Goal: Information Seeking & Learning: Learn about a topic

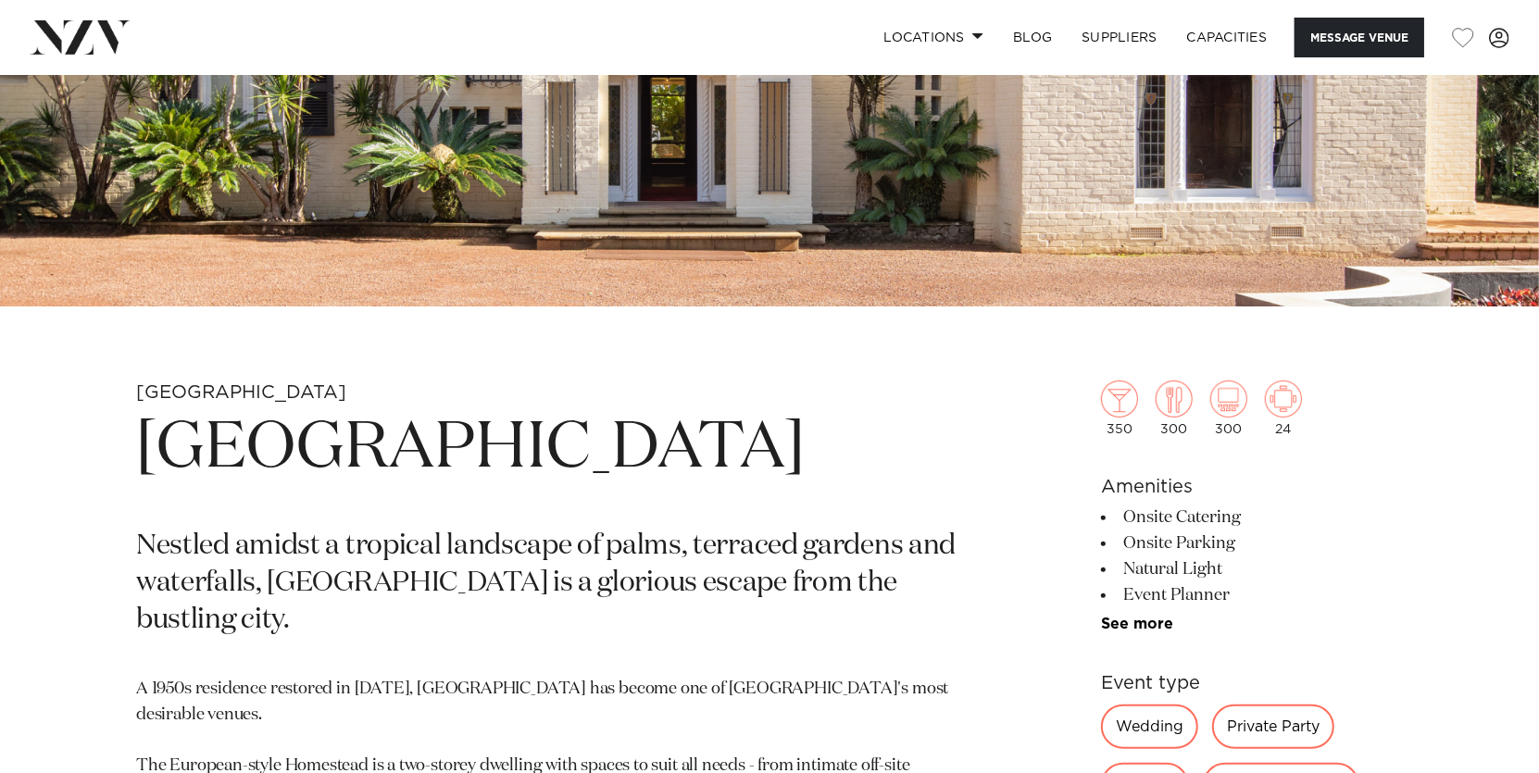
scroll to position [648, 0]
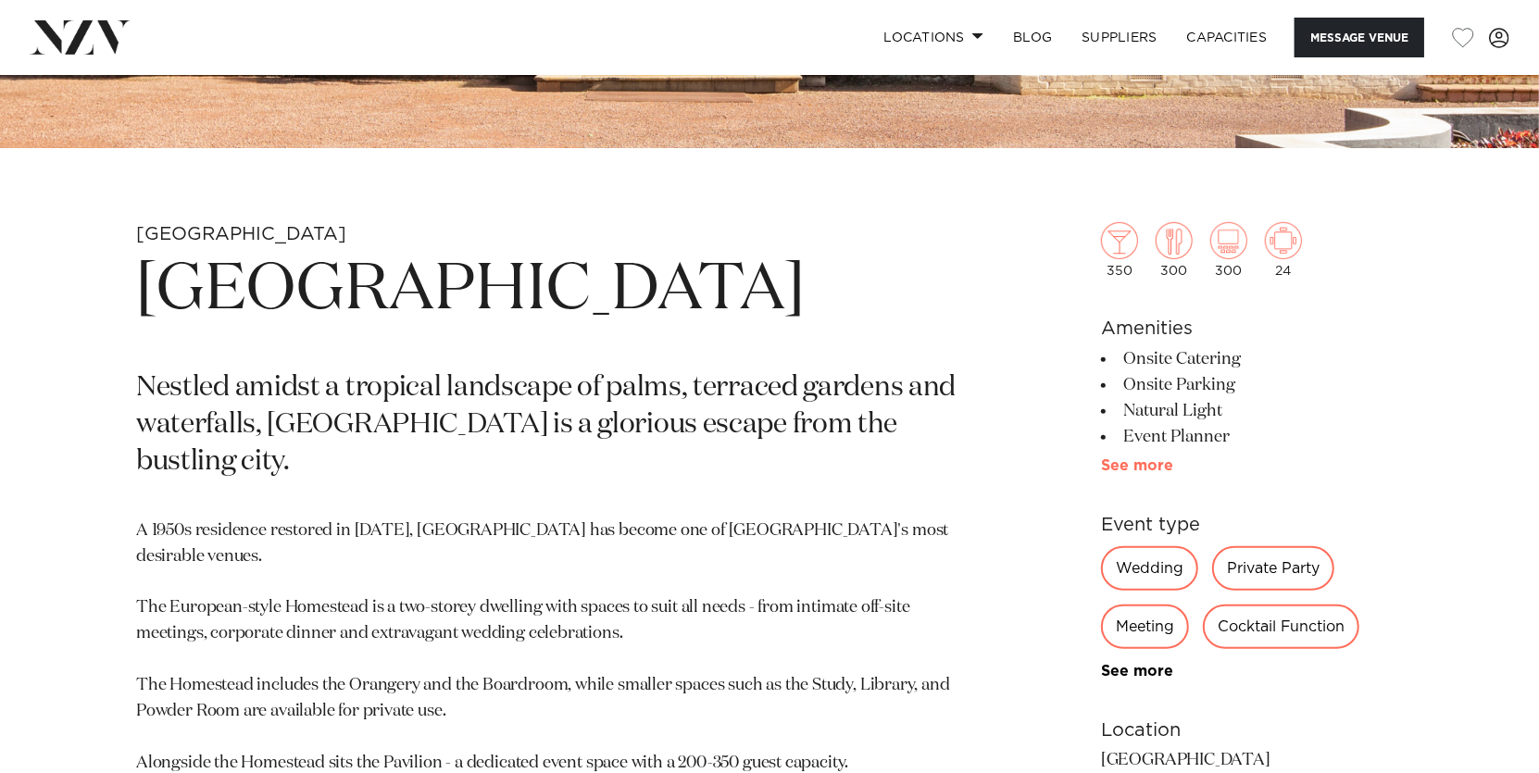
click at [1142, 467] on link "See more" at bounding box center [1173, 465] width 144 height 15
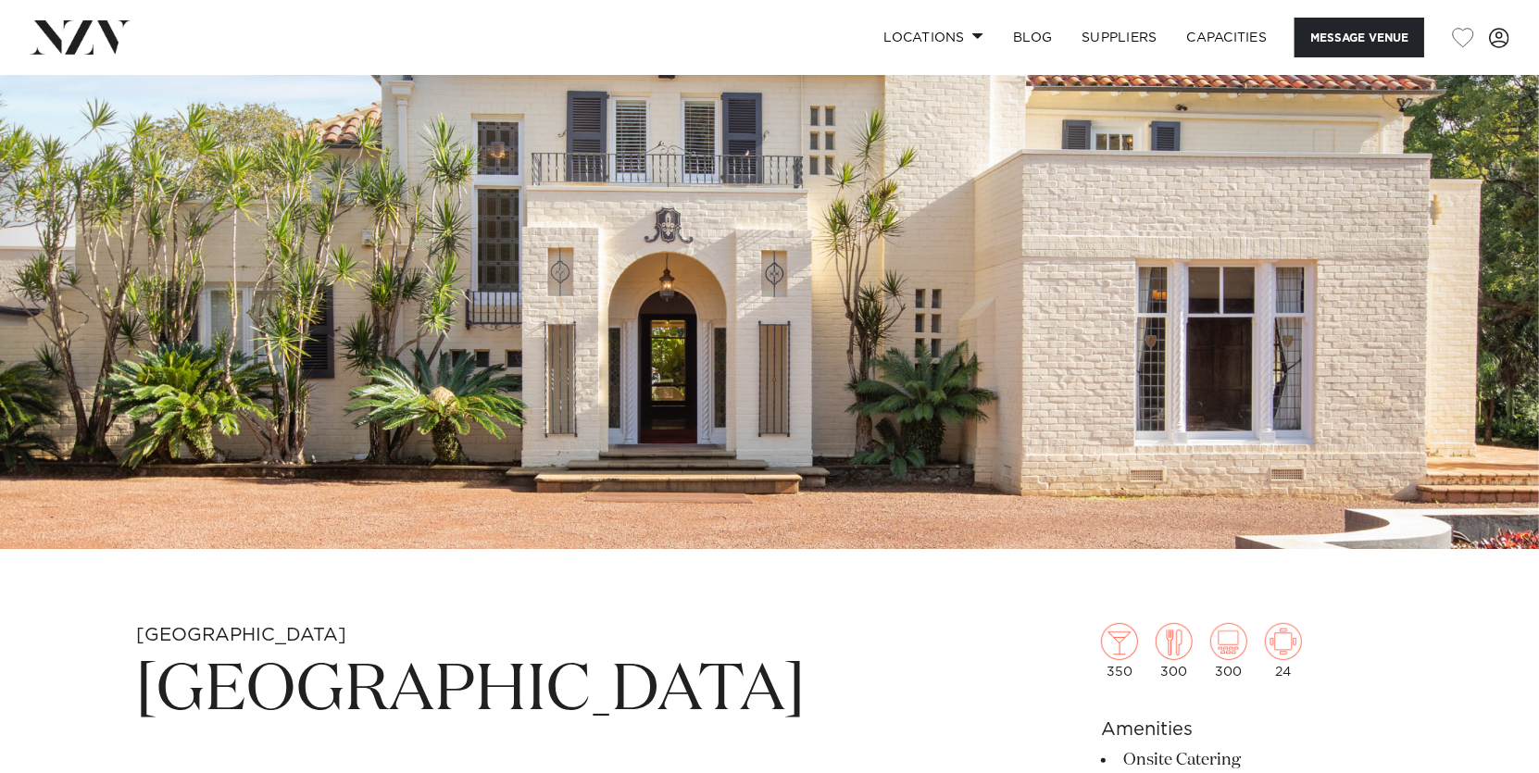
scroll to position [0, 0]
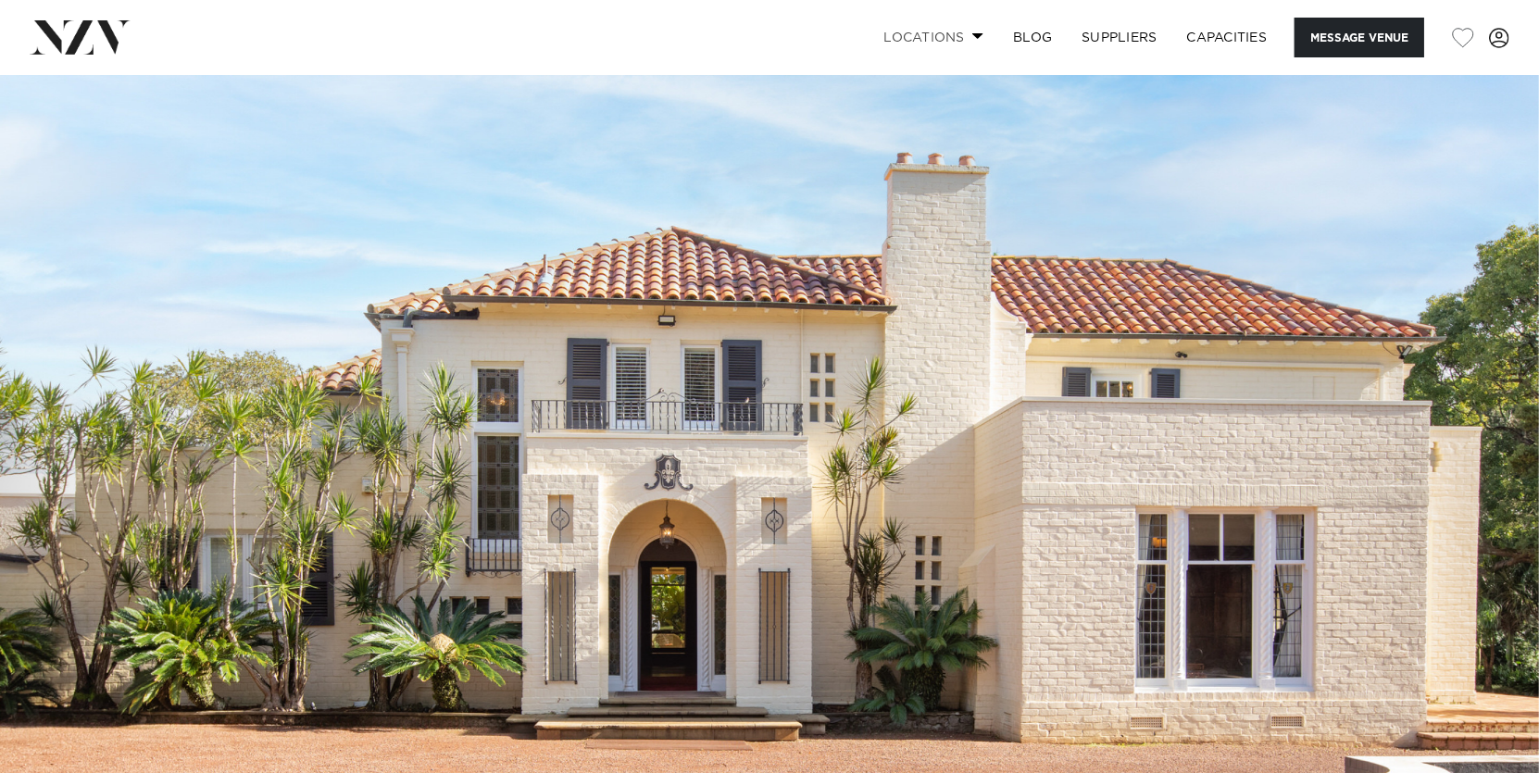
click at [972, 34] on span at bounding box center [978, 35] width 12 height 6
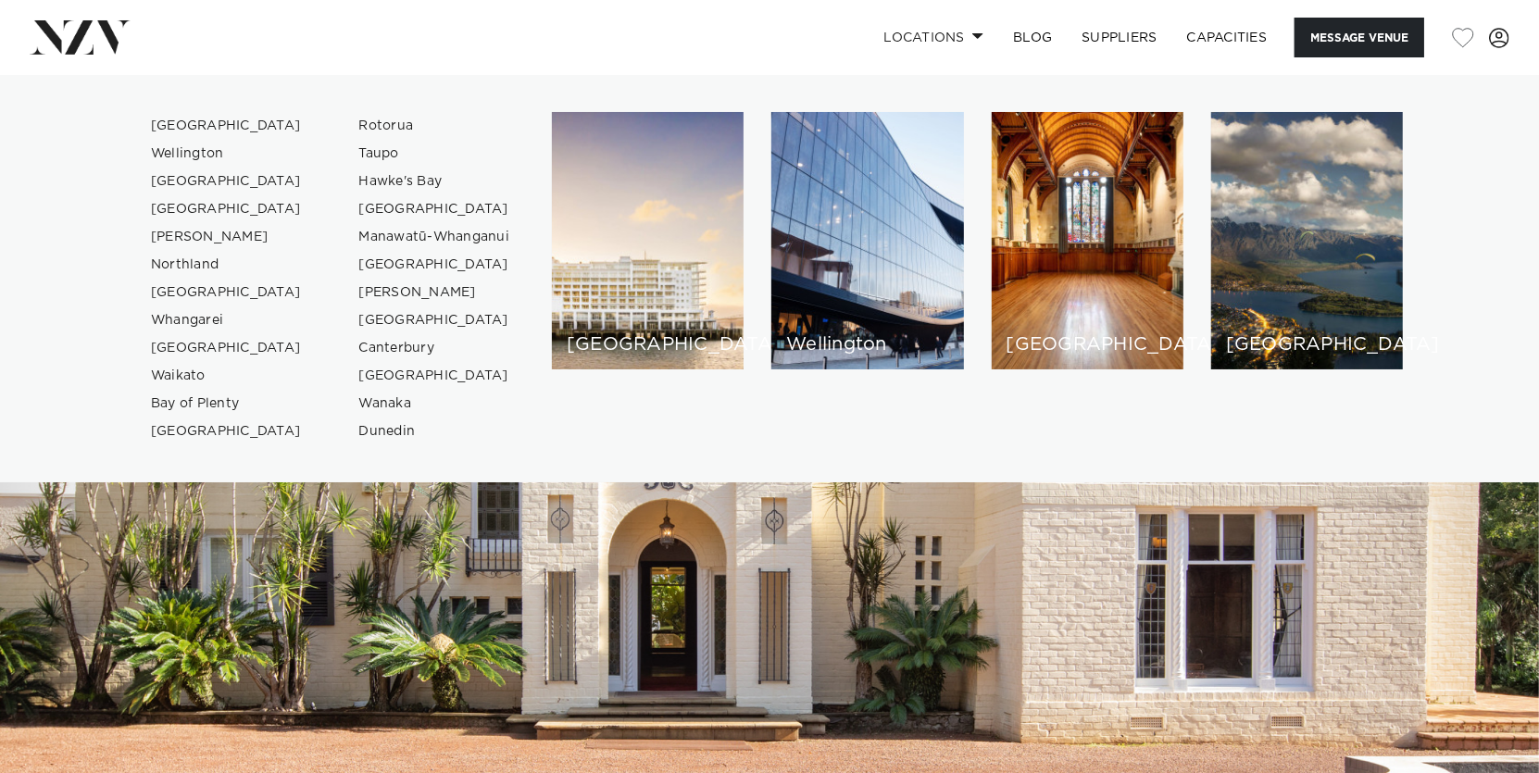
click at [743, 21] on div "Locations Auckland Wellington Christchurch Queenstown Hamilton Northland Bay of…" at bounding box center [991, 38] width 1036 height 40
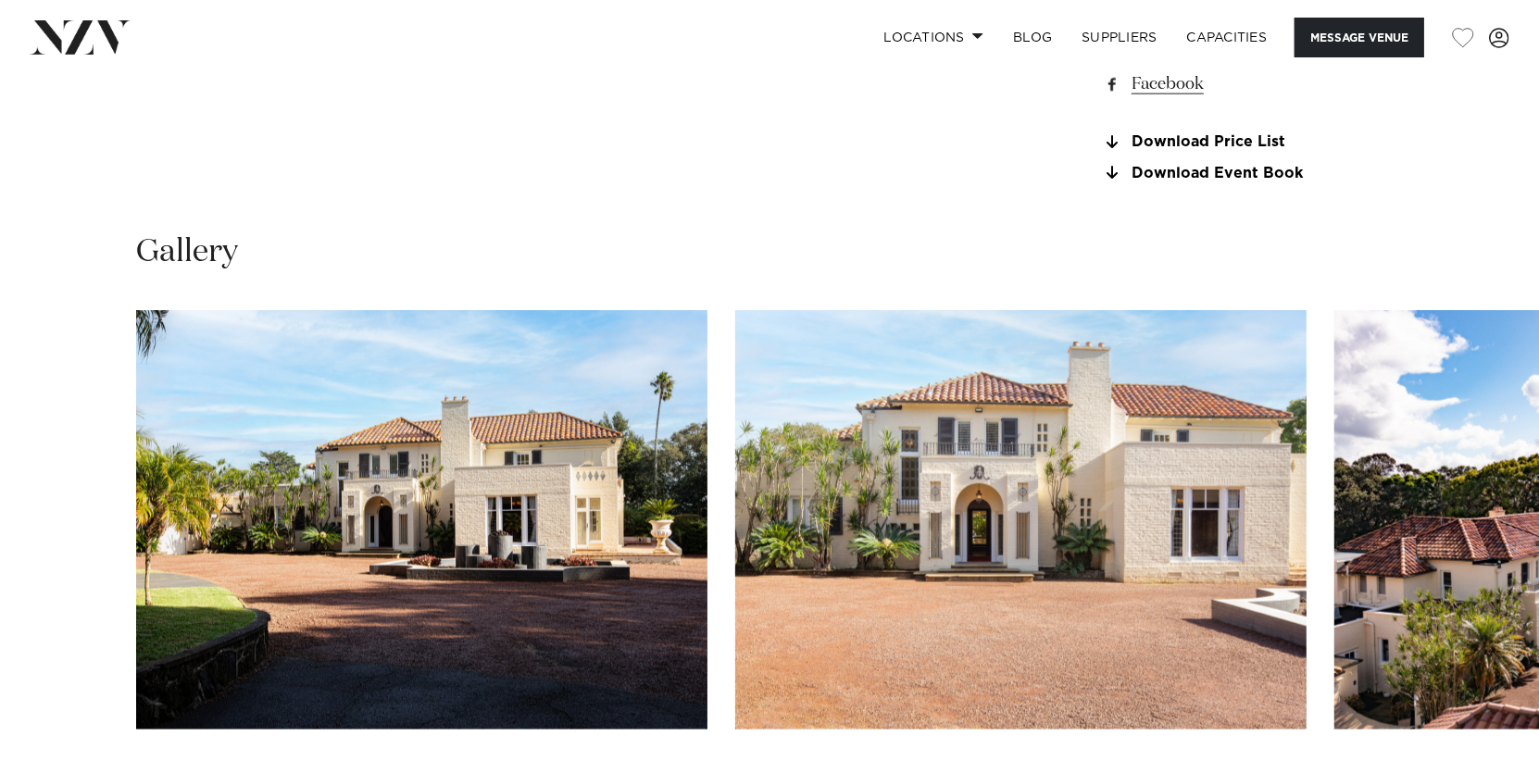
scroll to position [2129, 0]
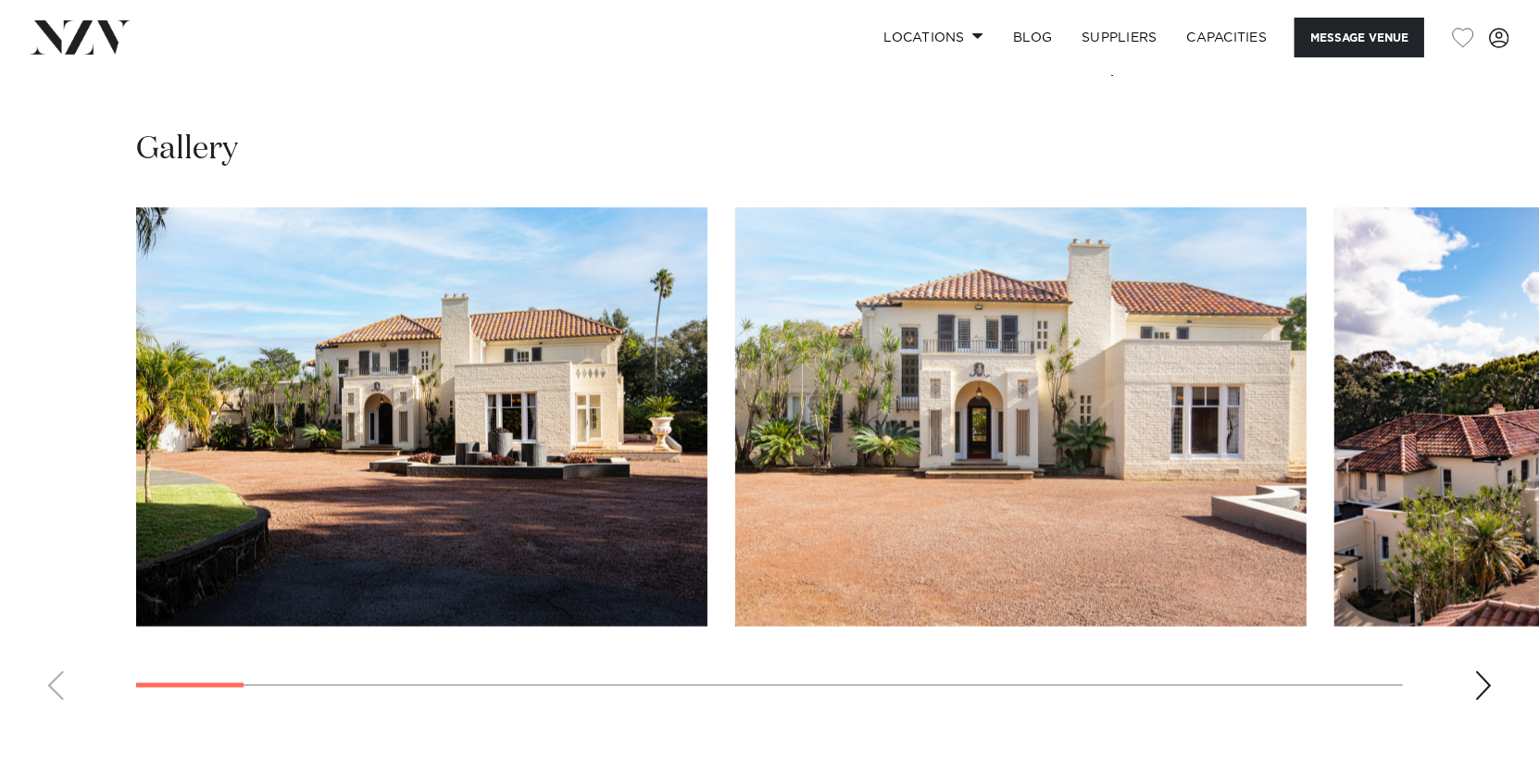
click at [1486, 682] on div "Next slide" at bounding box center [1483, 686] width 19 height 30
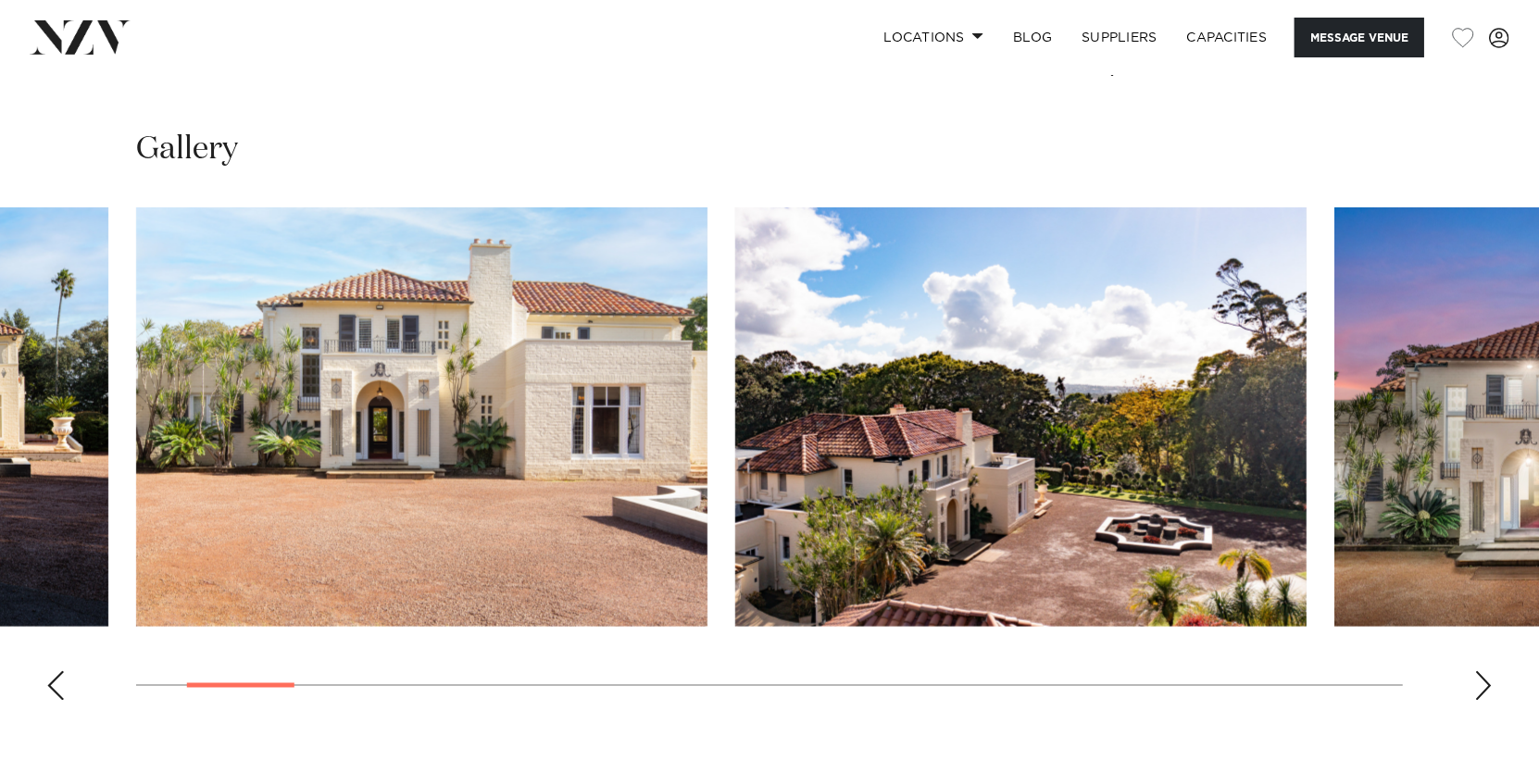
click at [1486, 682] on div "Next slide" at bounding box center [1483, 686] width 19 height 30
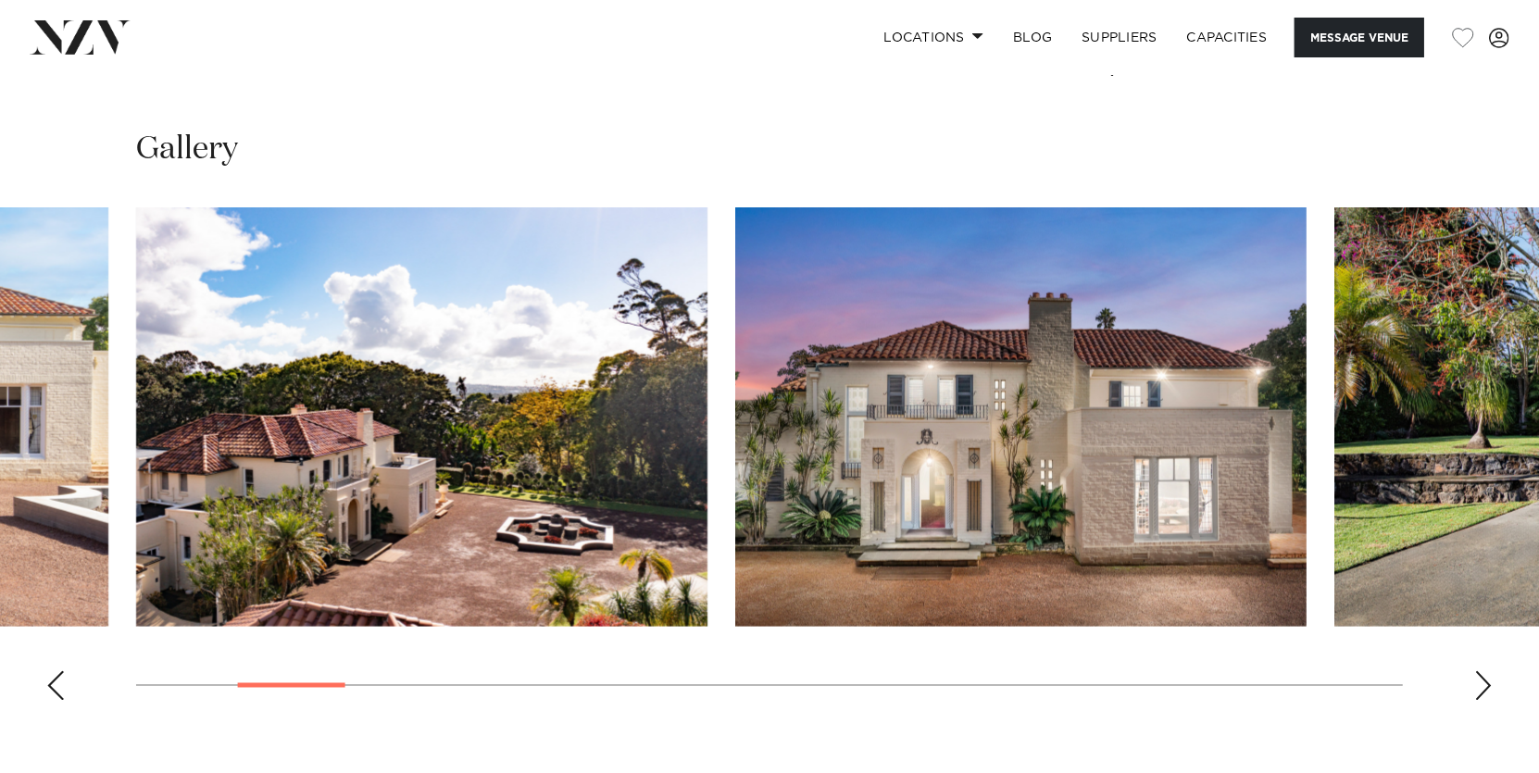
click at [1486, 682] on div "Next slide" at bounding box center [1483, 686] width 19 height 30
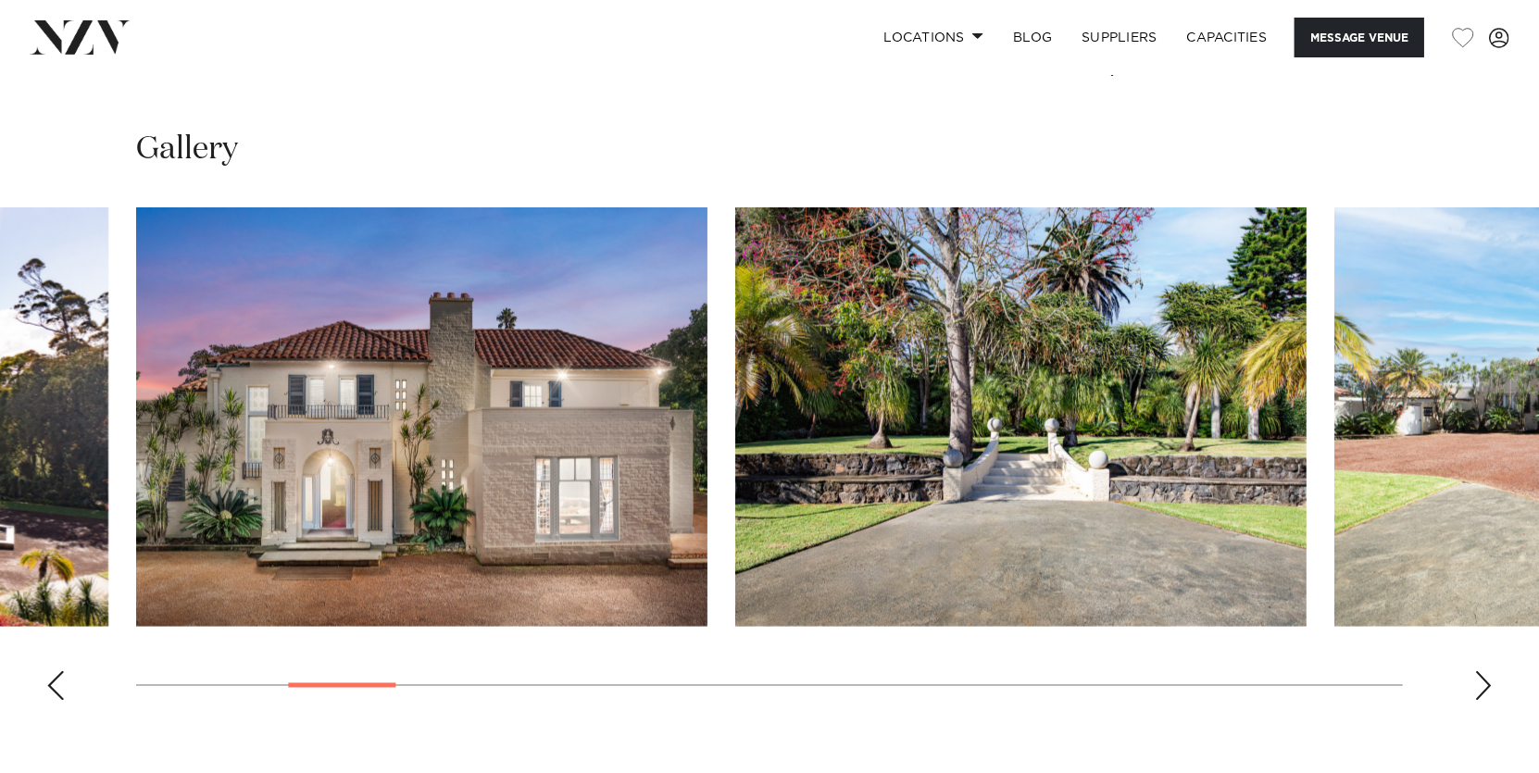
click at [1486, 682] on div "Next slide" at bounding box center [1483, 686] width 19 height 30
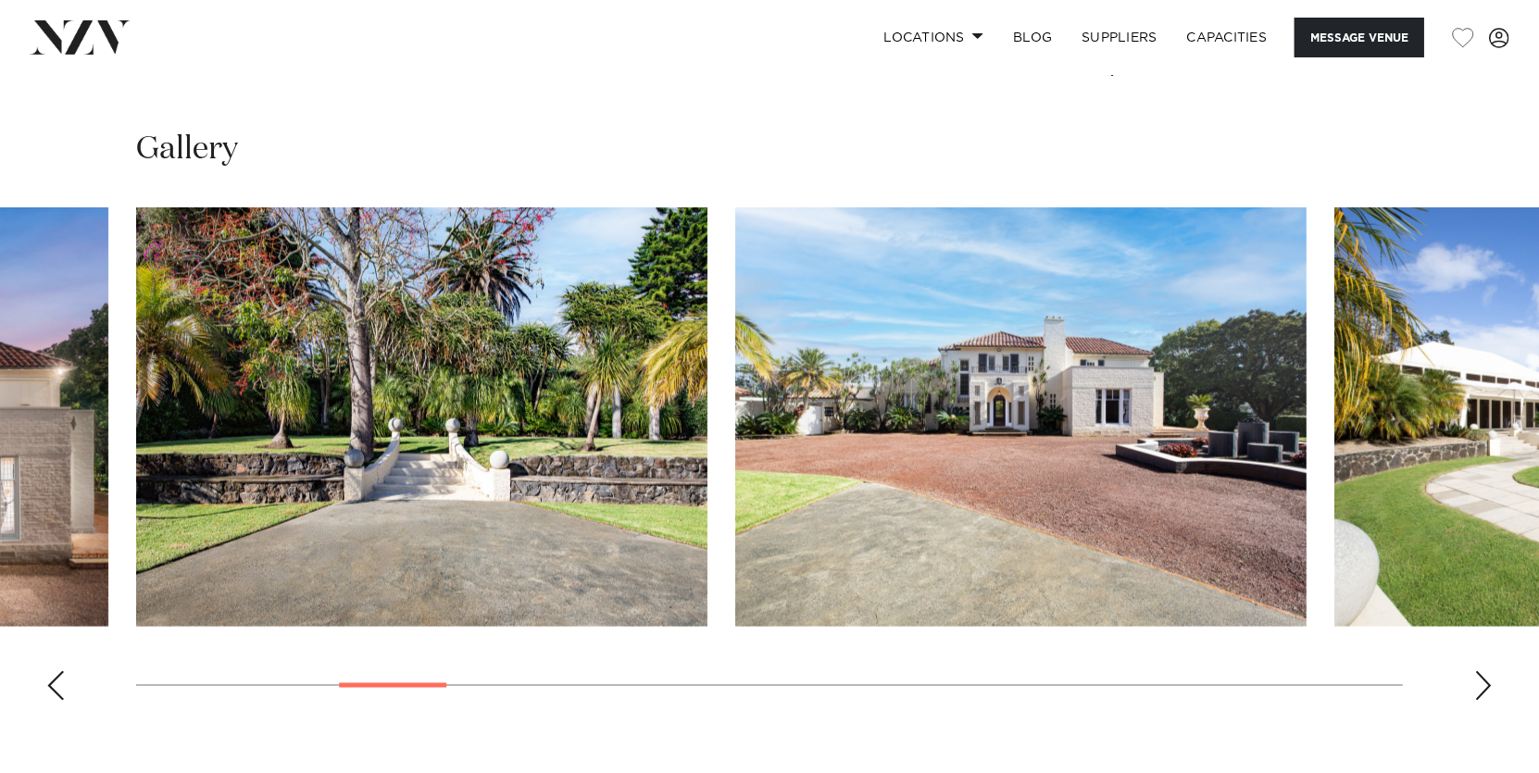
click at [1486, 682] on div "Next slide" at bounding box center [1483, 686] width 19 height 30
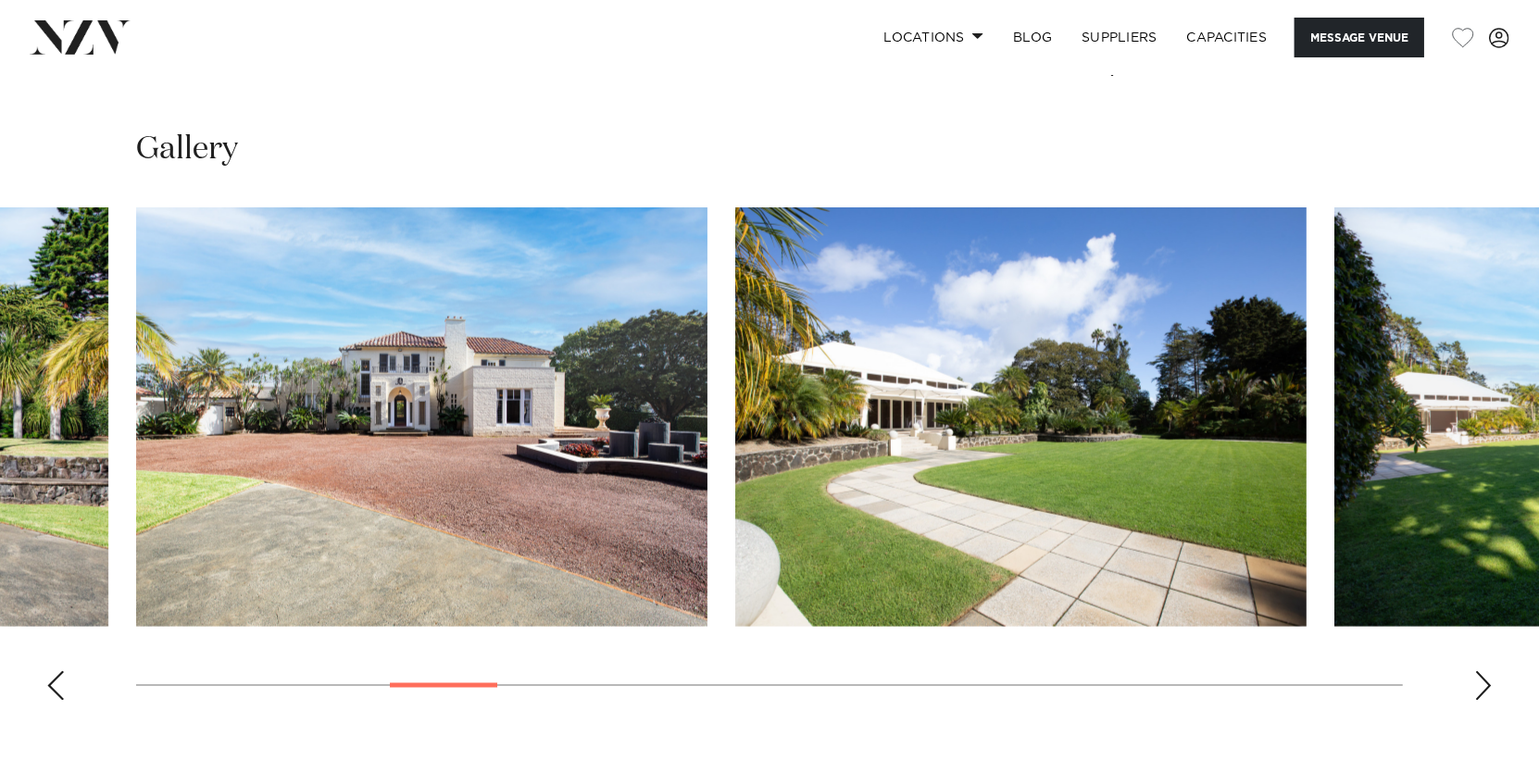
click at [1484, 682] on div "Next slide" at bounding box center [1483, 686] width 19 height 30
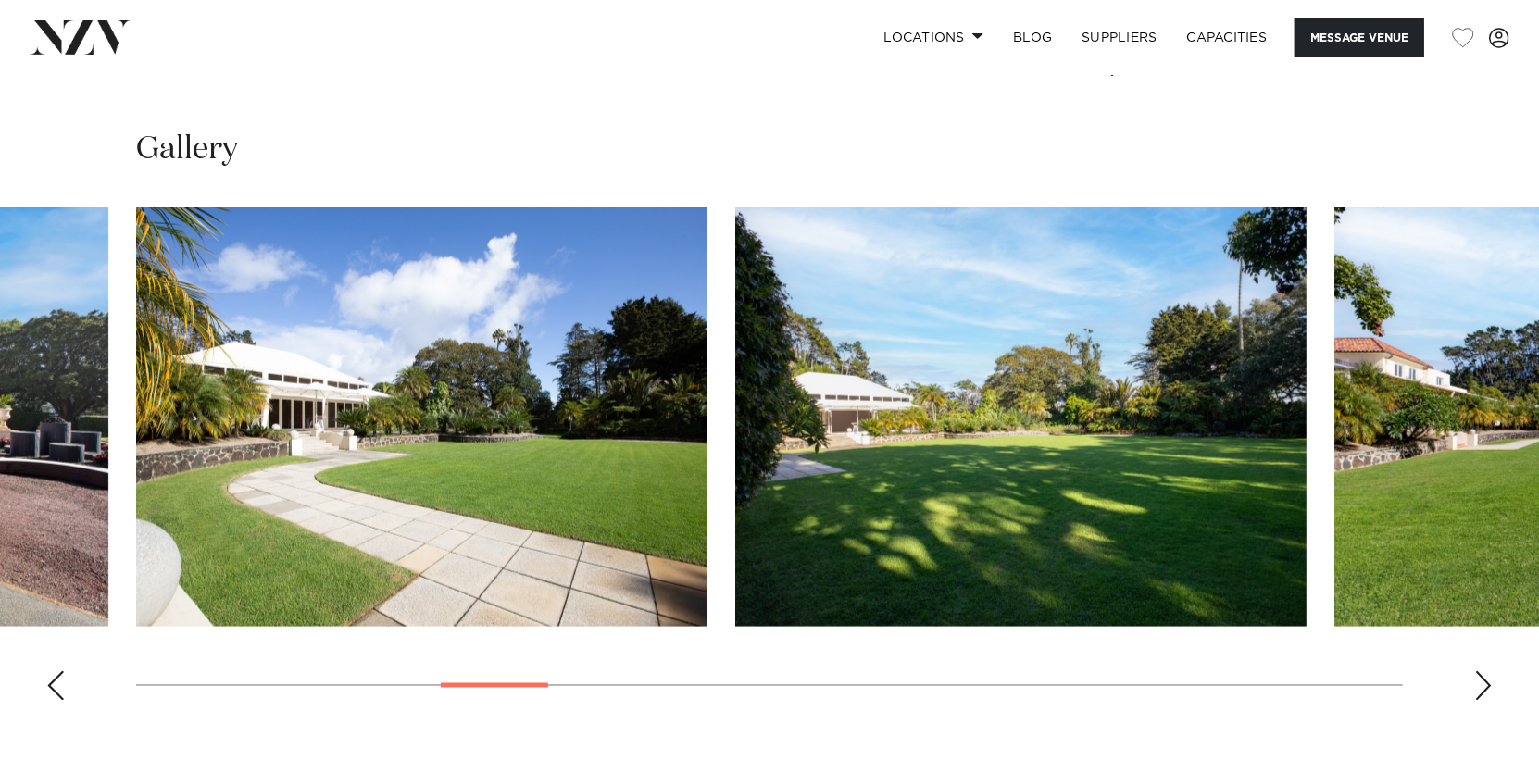
click at [1471, 681] on swiper-container at bounding box center [769, 461] width 1539 height 508
click at [1485, 685] on div "Next slide" at bounding box center [1483, 686] width 19 height 30
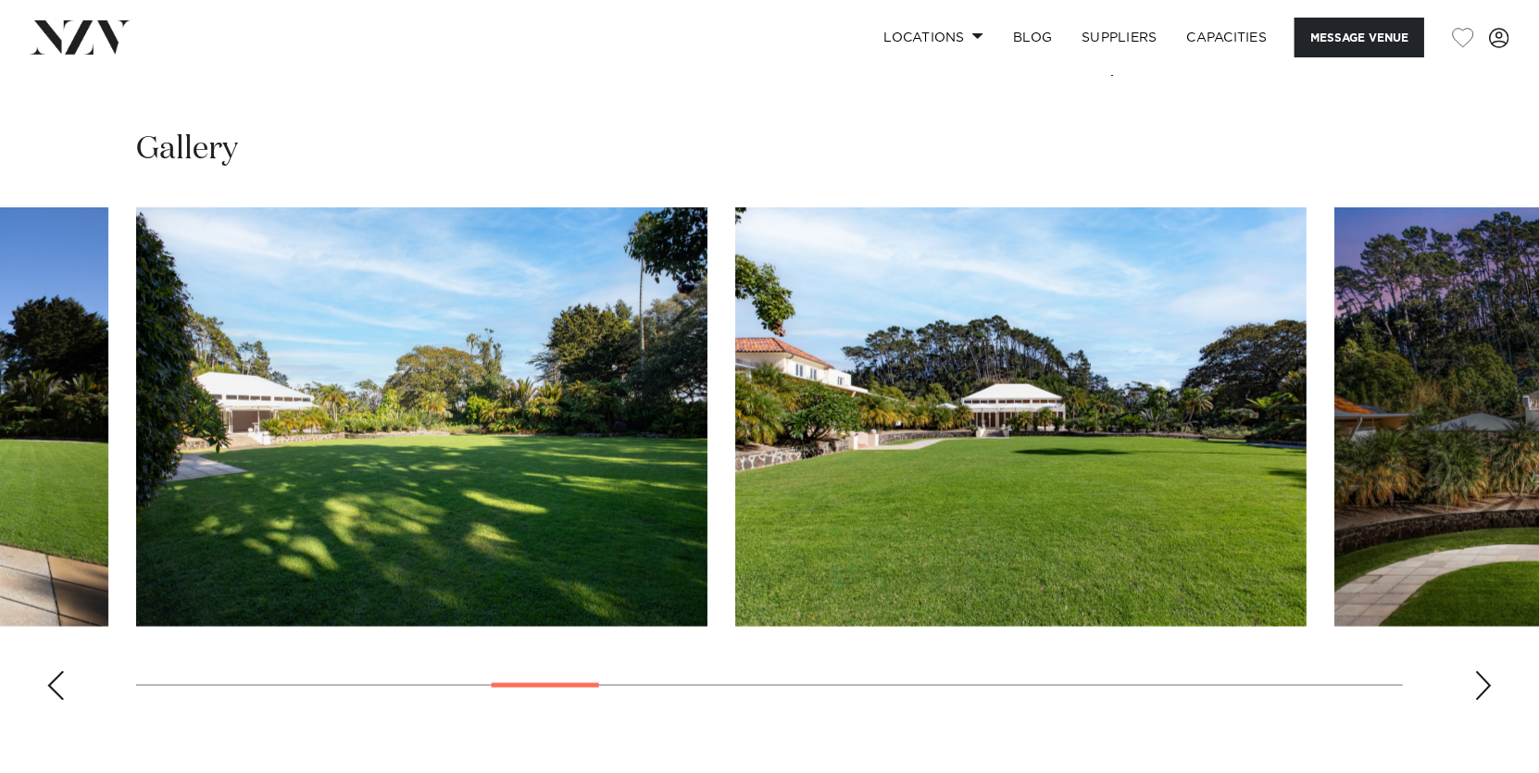
click at [1485, 685] on div "Next slide" at bounding box center [1483, 686] width 19 height 30
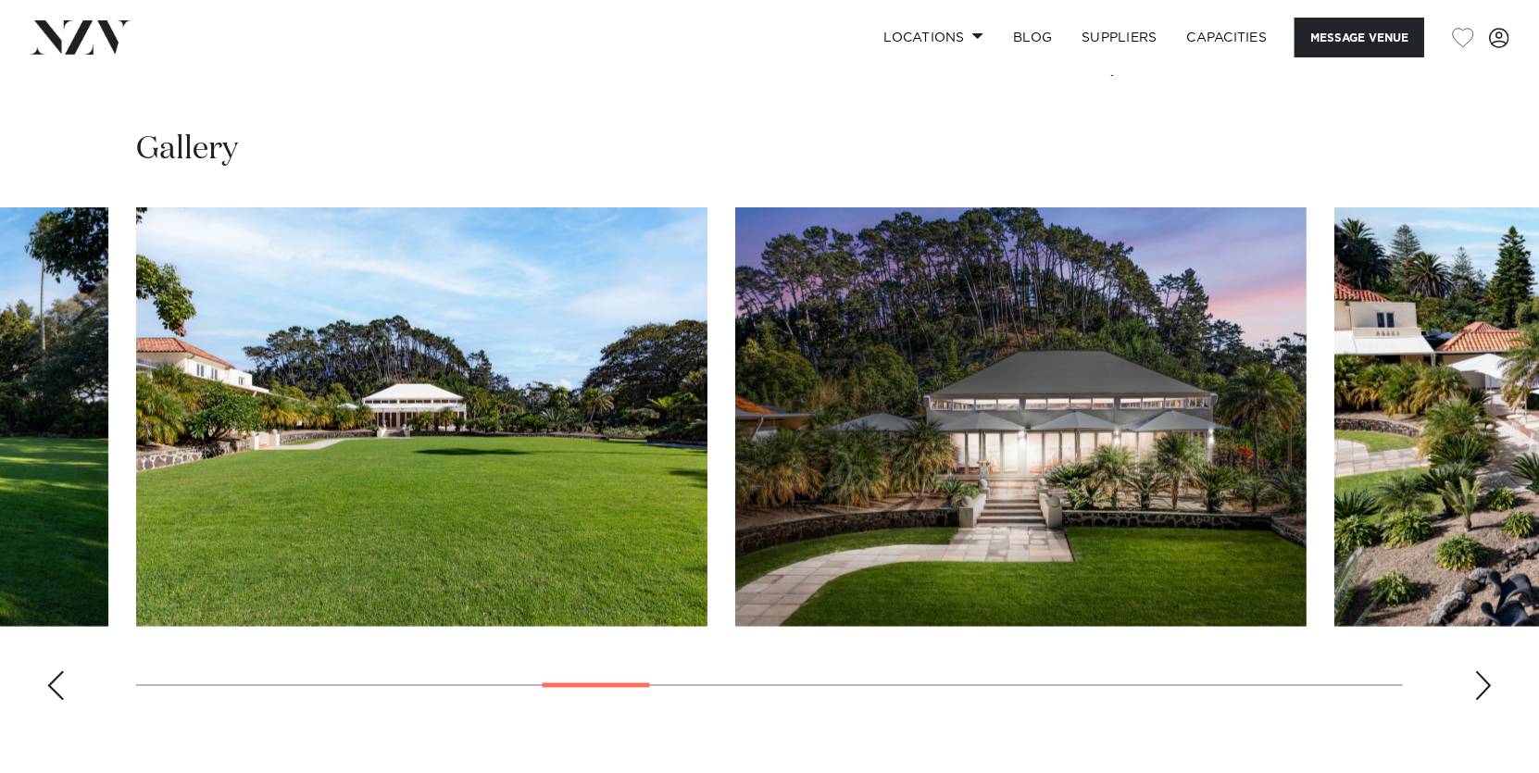
click at [1485, 685] on div "Next slide" at bounding box center [1483, 686] width 19 height 30
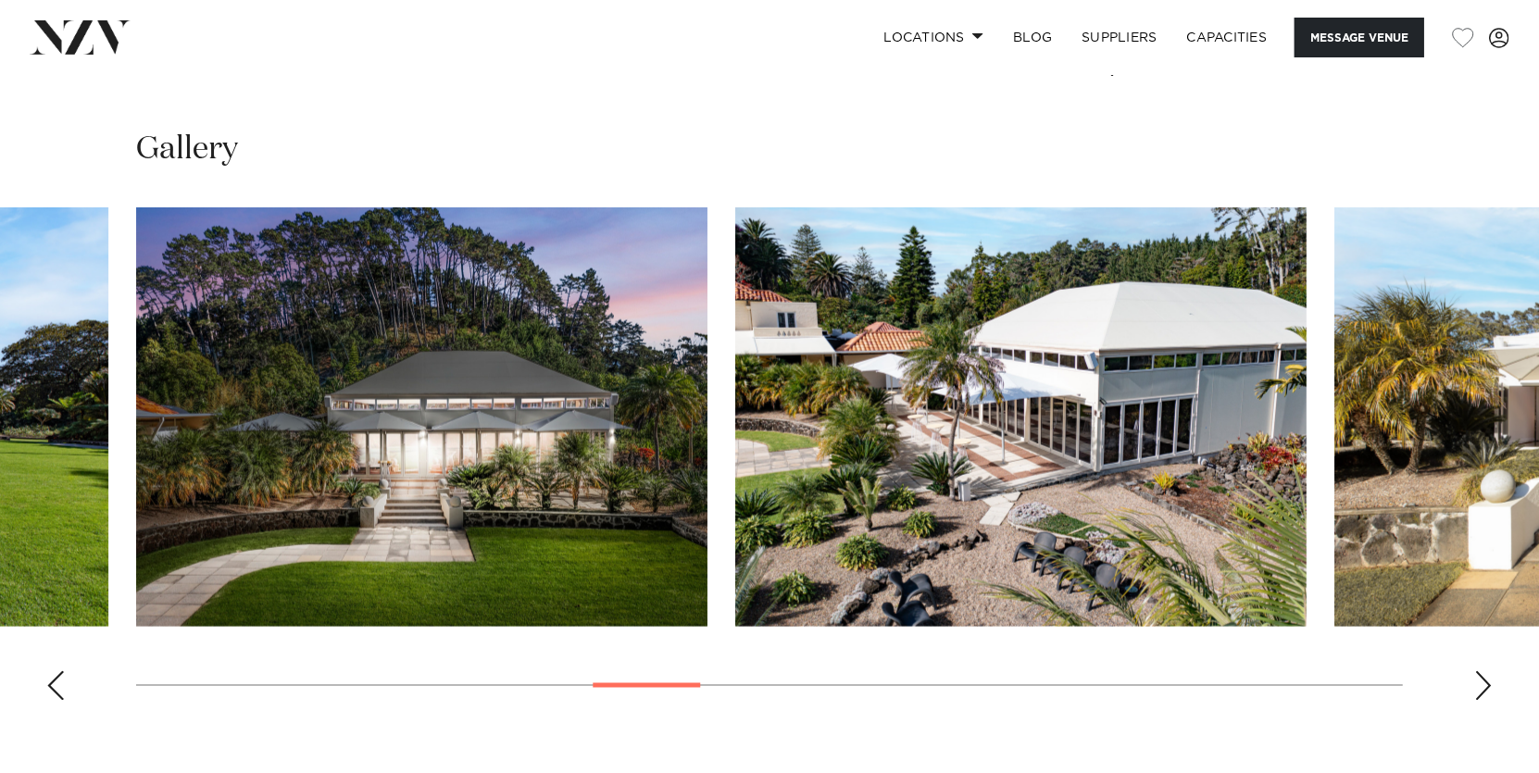
click at [1483, 685] on div "Next slide" at bounding box center [1483, 686] width 19 height 30
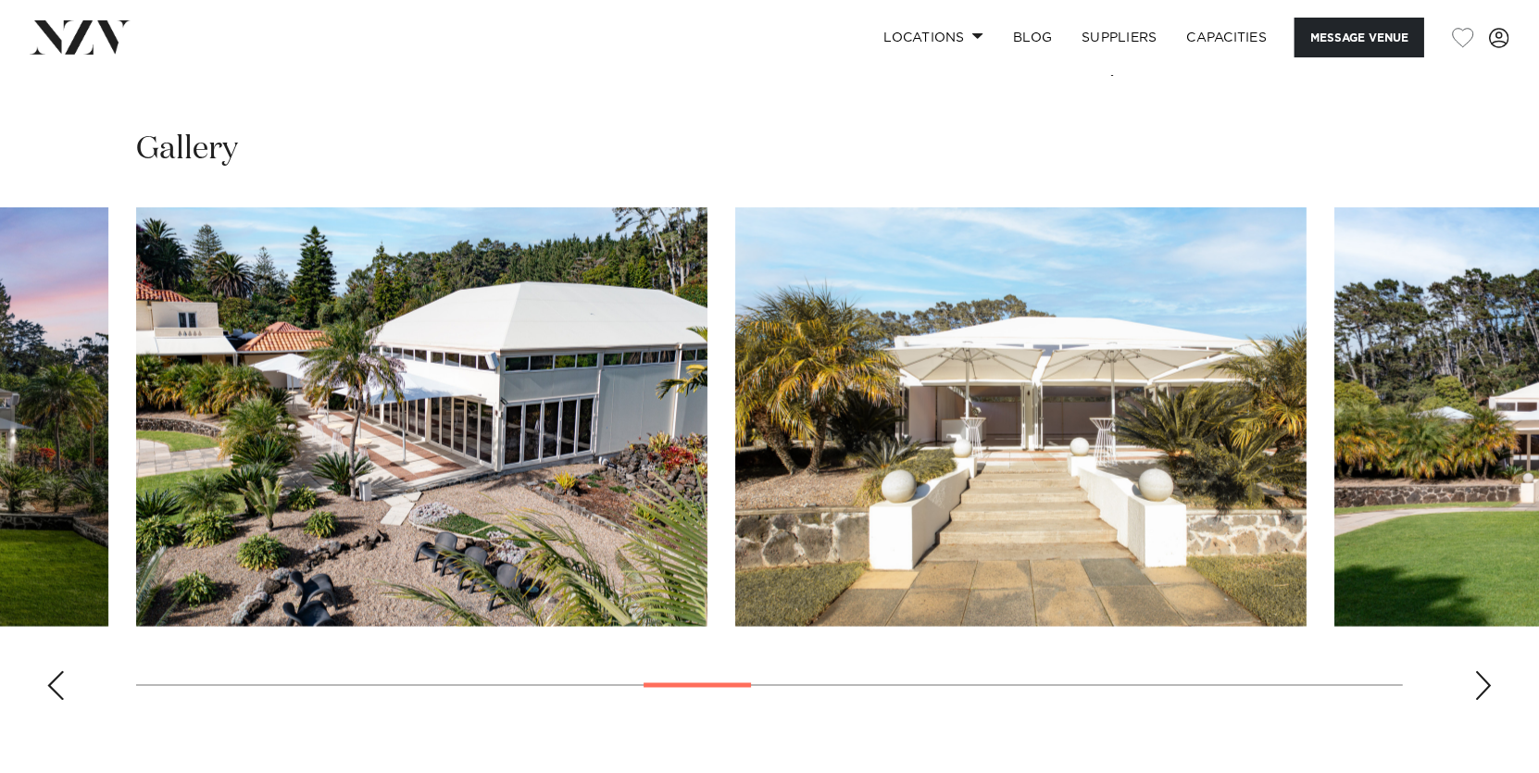
click at [1480, 680] on div "Next slide" at bounding box center [1483, 686] width 19 height 30
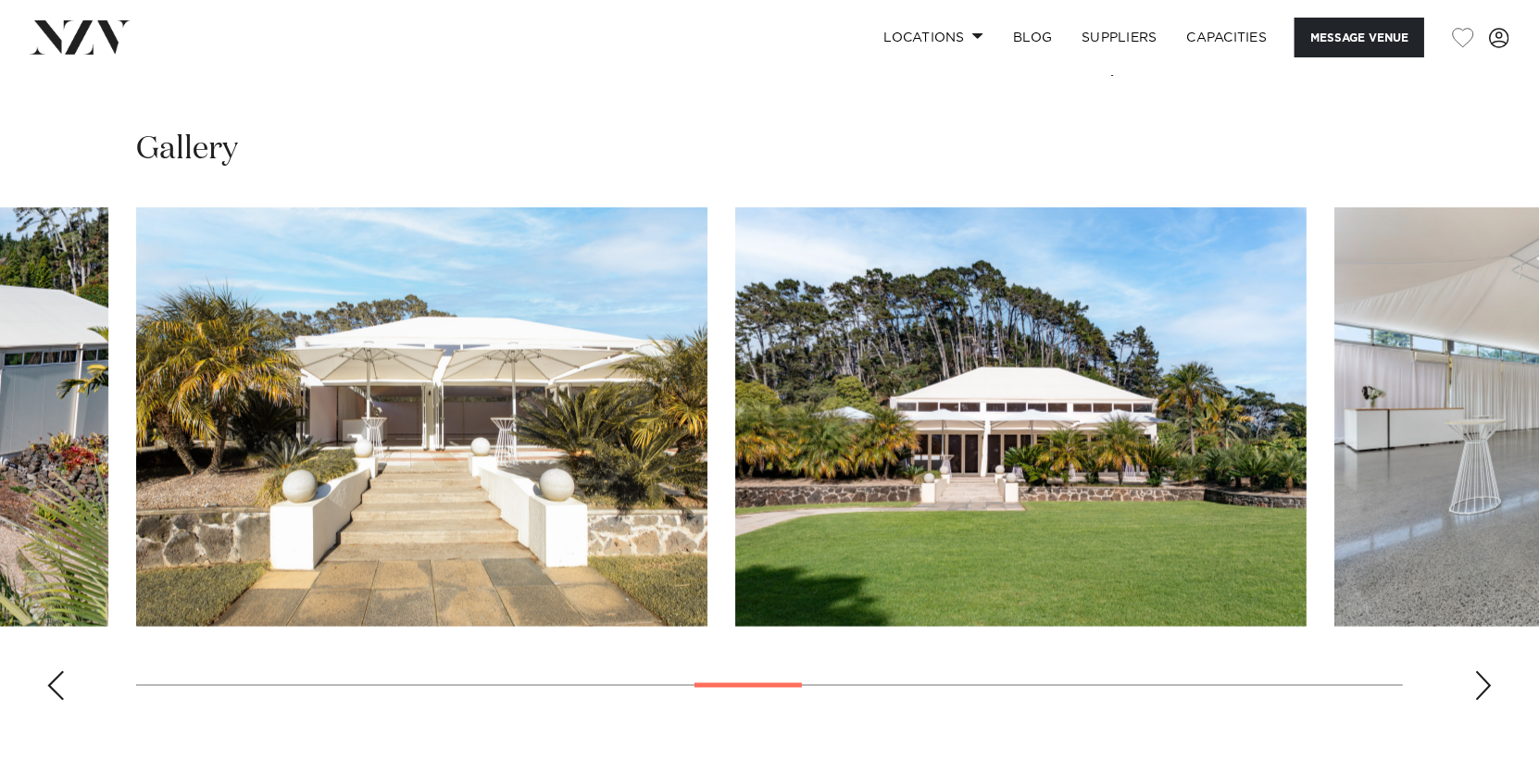
click at [1478, 680] on div "Next slide" at bounding box center [1483, 686] width 19 height 30
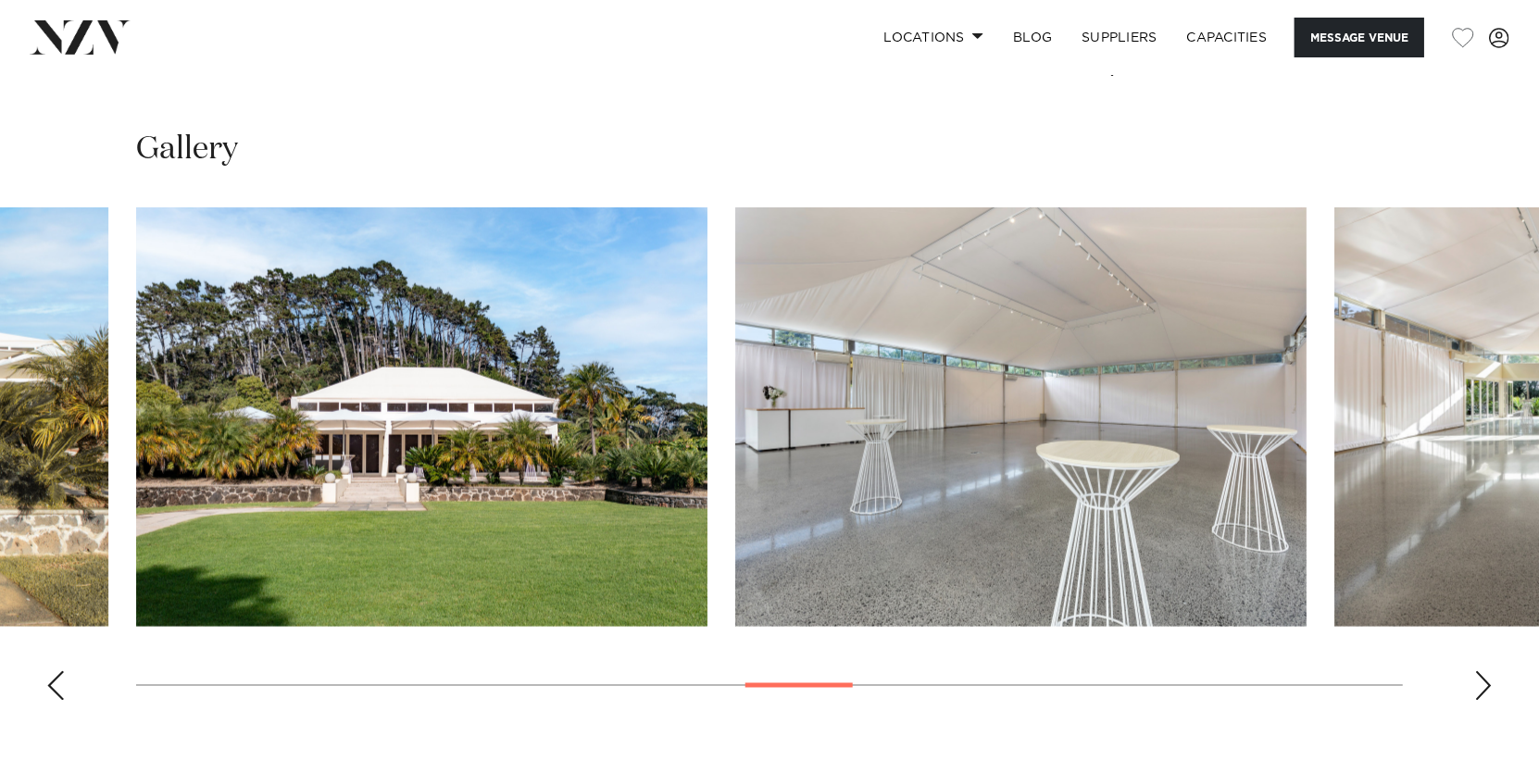
click at [1485, 683] on div "Next slide" at bounding box center [1483, 686] width 19 height 30
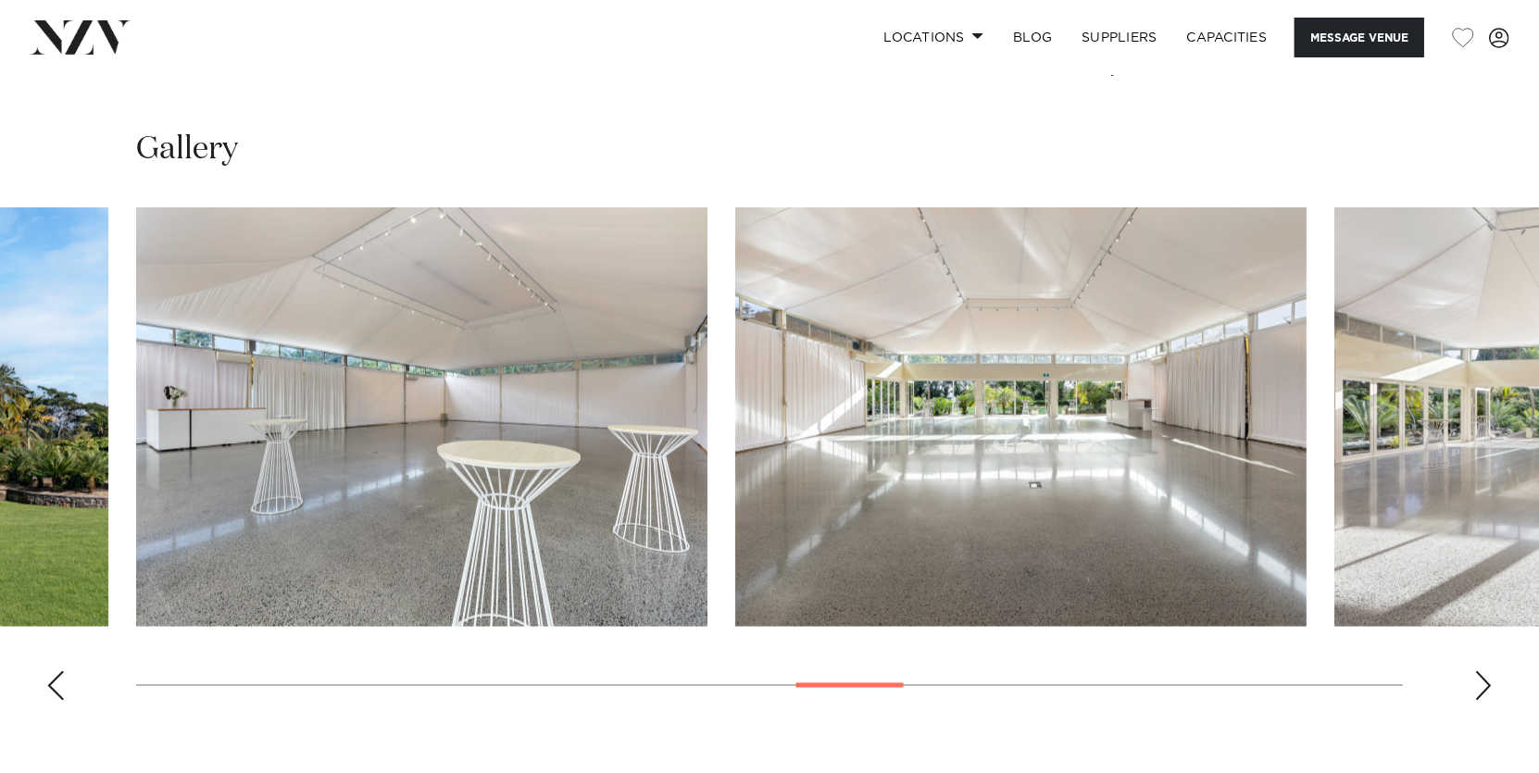
click at [1485, 683] on div "Next slide" at bounding box center [1483, 686] width 19 height 30
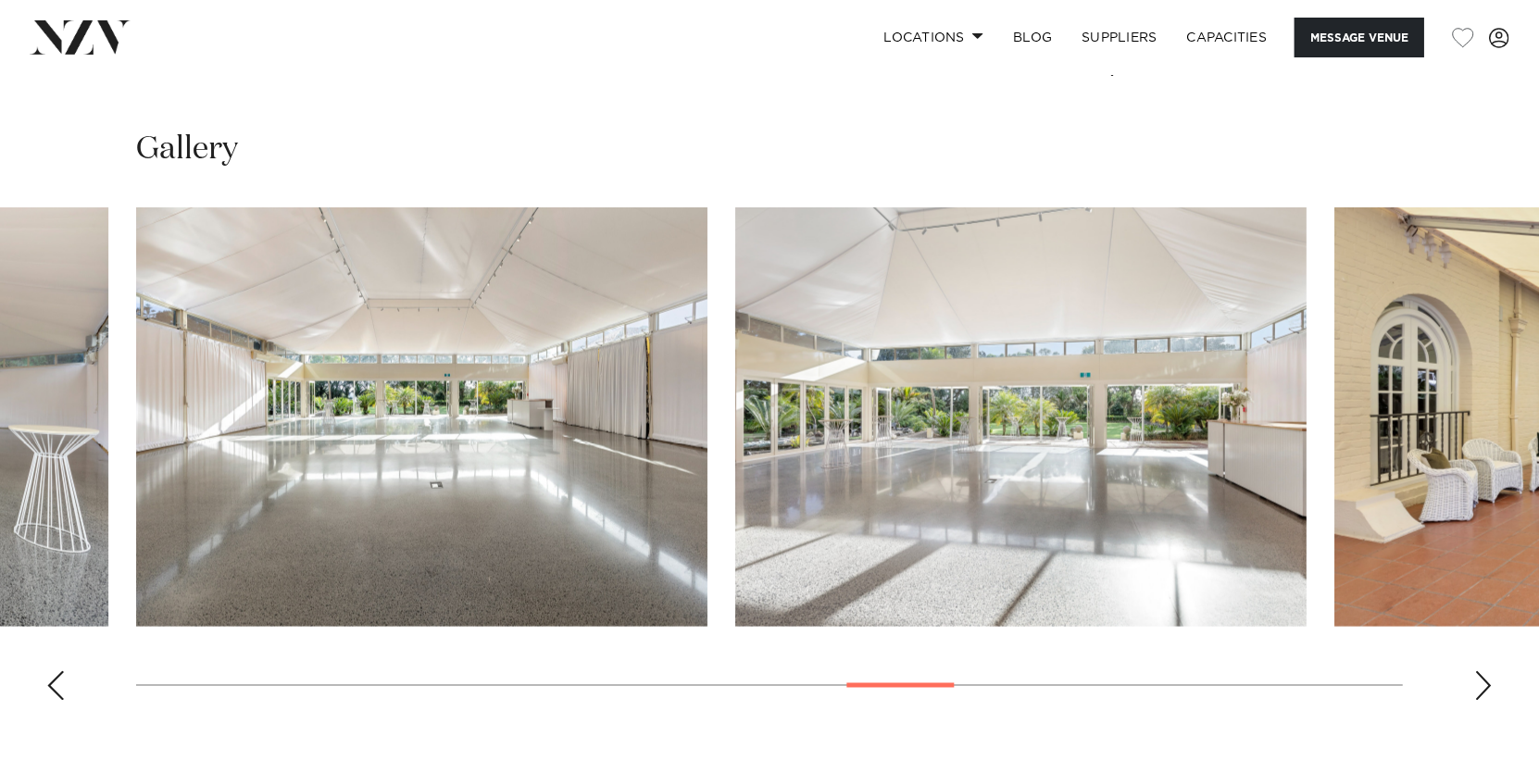
click at [1491, 675] on div "Next slide" at bounding box center [1483, 686] width 19 height 30
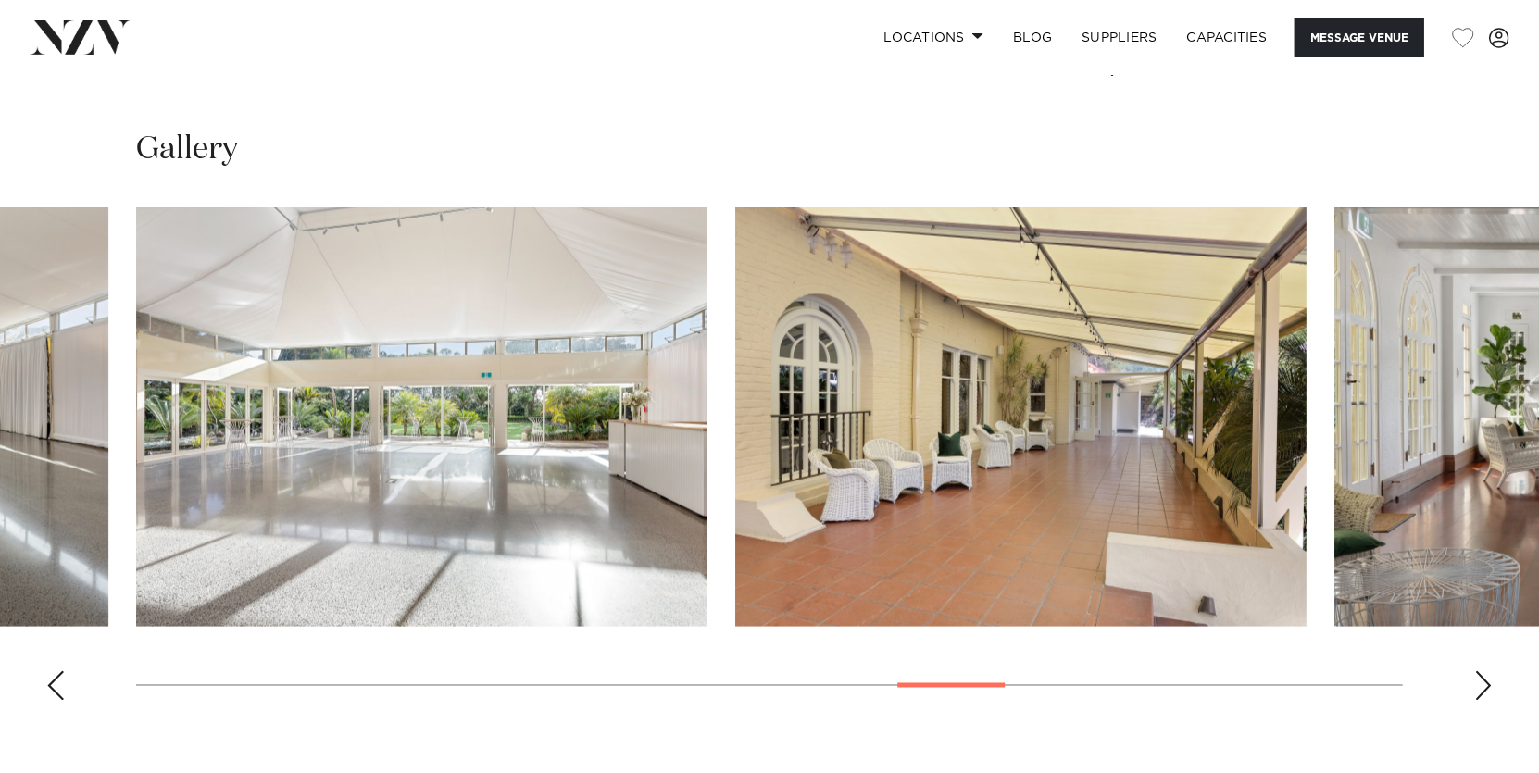
click at [1482, 681] on div "Next slide" at bounding box center [1483, 686] width 19 height 30
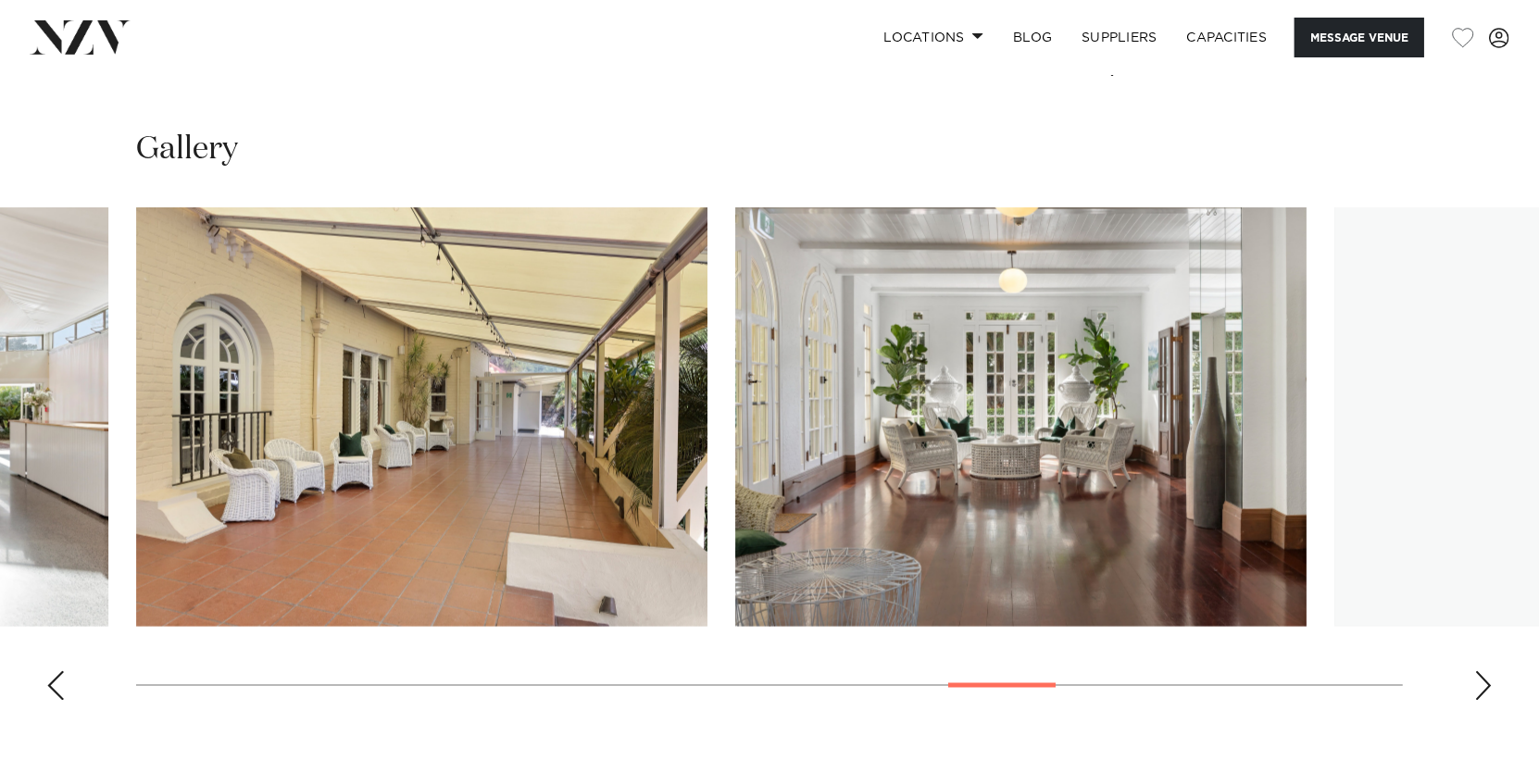
click at [1484, 682] on div "Next slide" at bounding box center [1483, 686] width 19 height 30
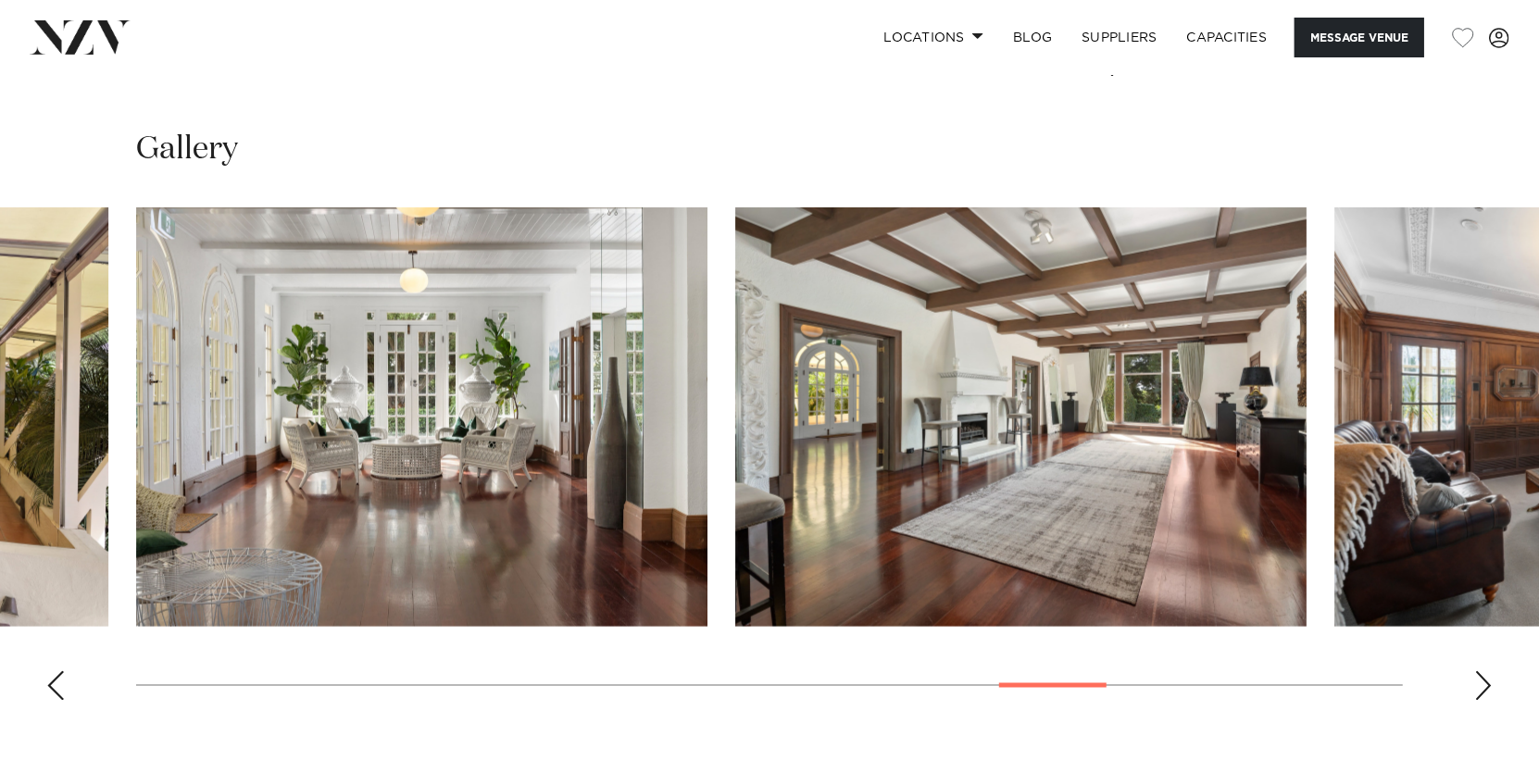
click at [1484, 681] on div "Next slide" at bounding box center [1483, 686] width 19 height 30
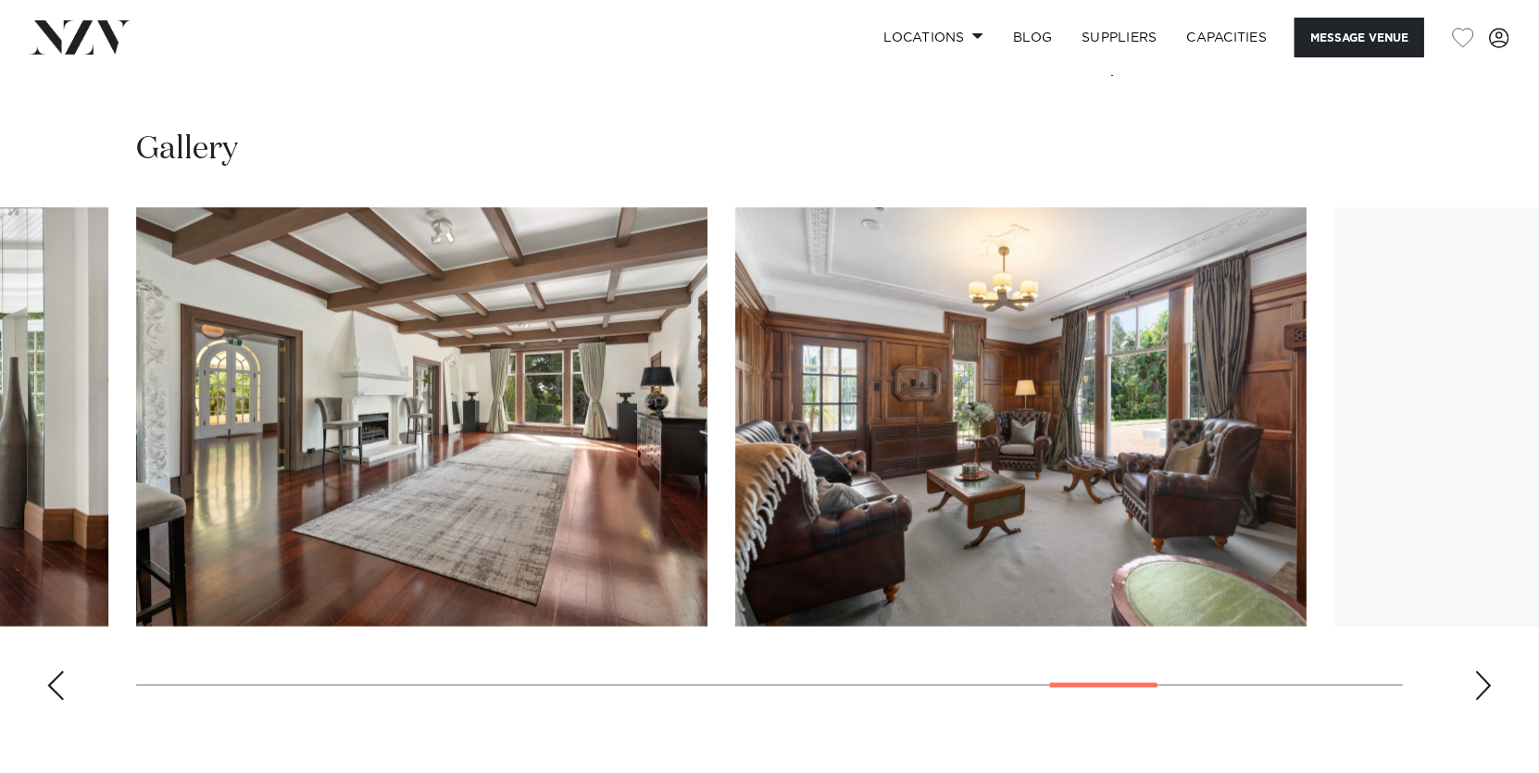
click at [1484, 681] on div "Next slide" at bounding box center [1483, 686] width 19 height 30
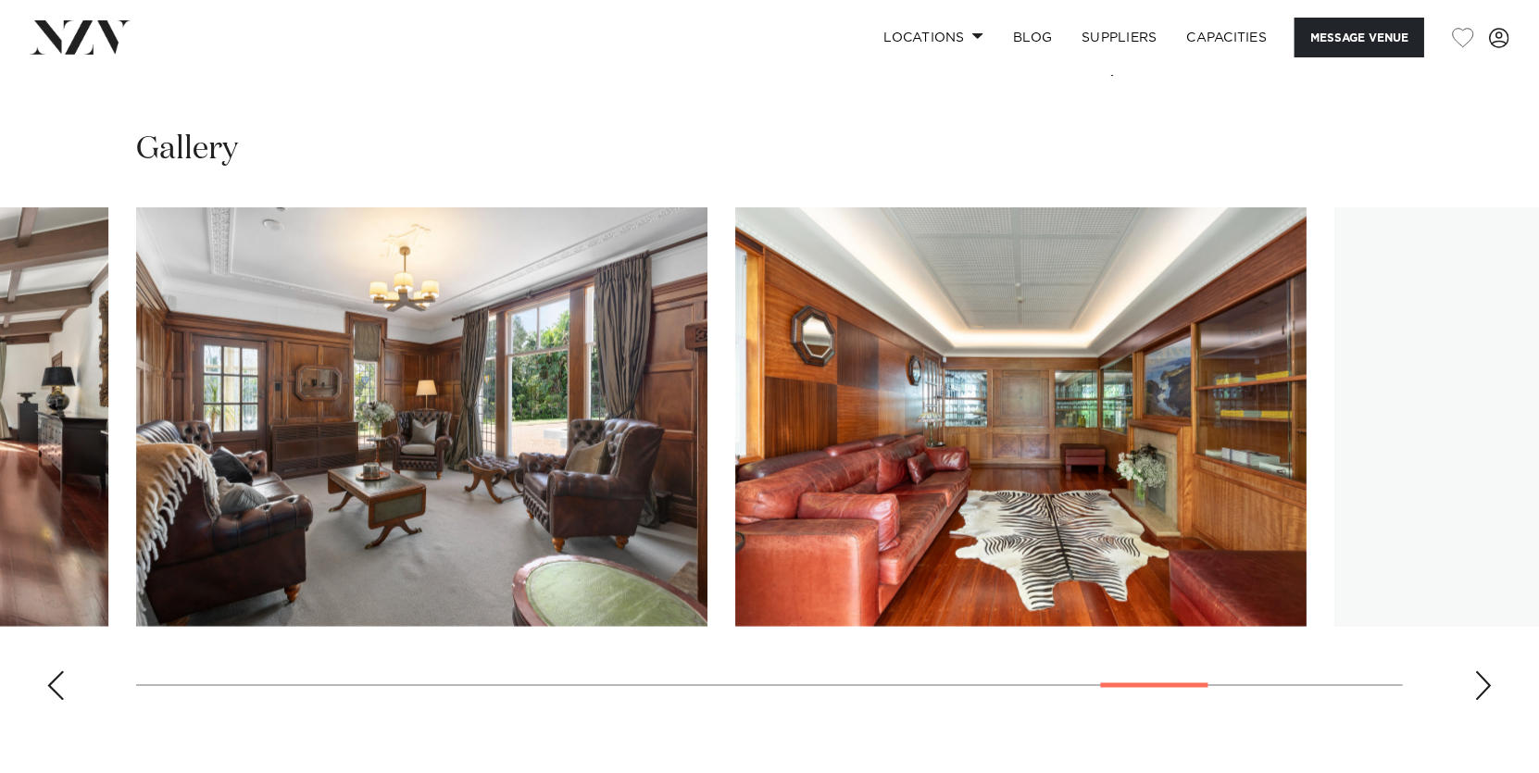
click at [1482, 681] on div "Next slide" at bounding box center [1483, 686] width 19 height 30
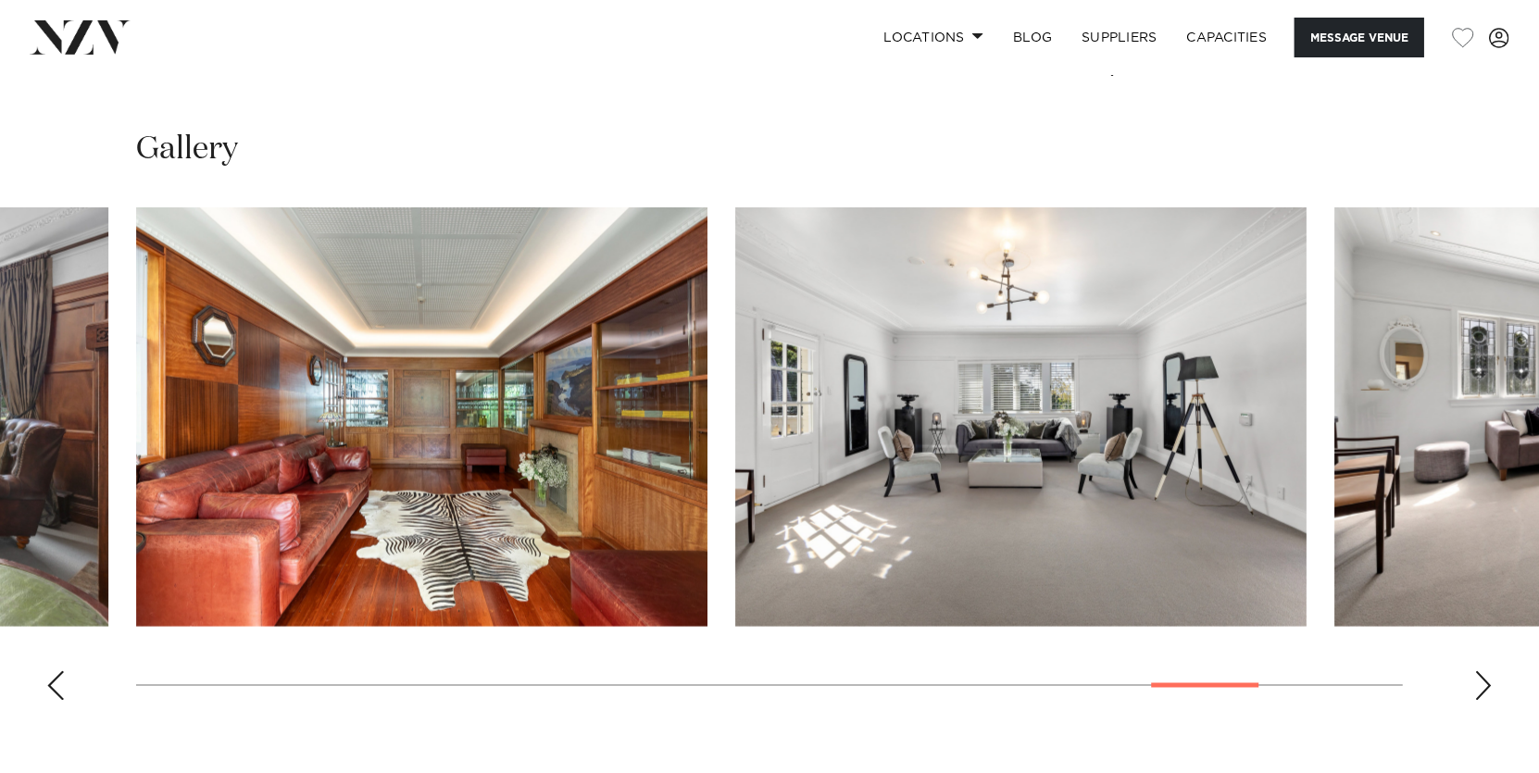
click at [1486, 680] on div "Next slide" at bounding box center [1483, 686] width 19 height 30
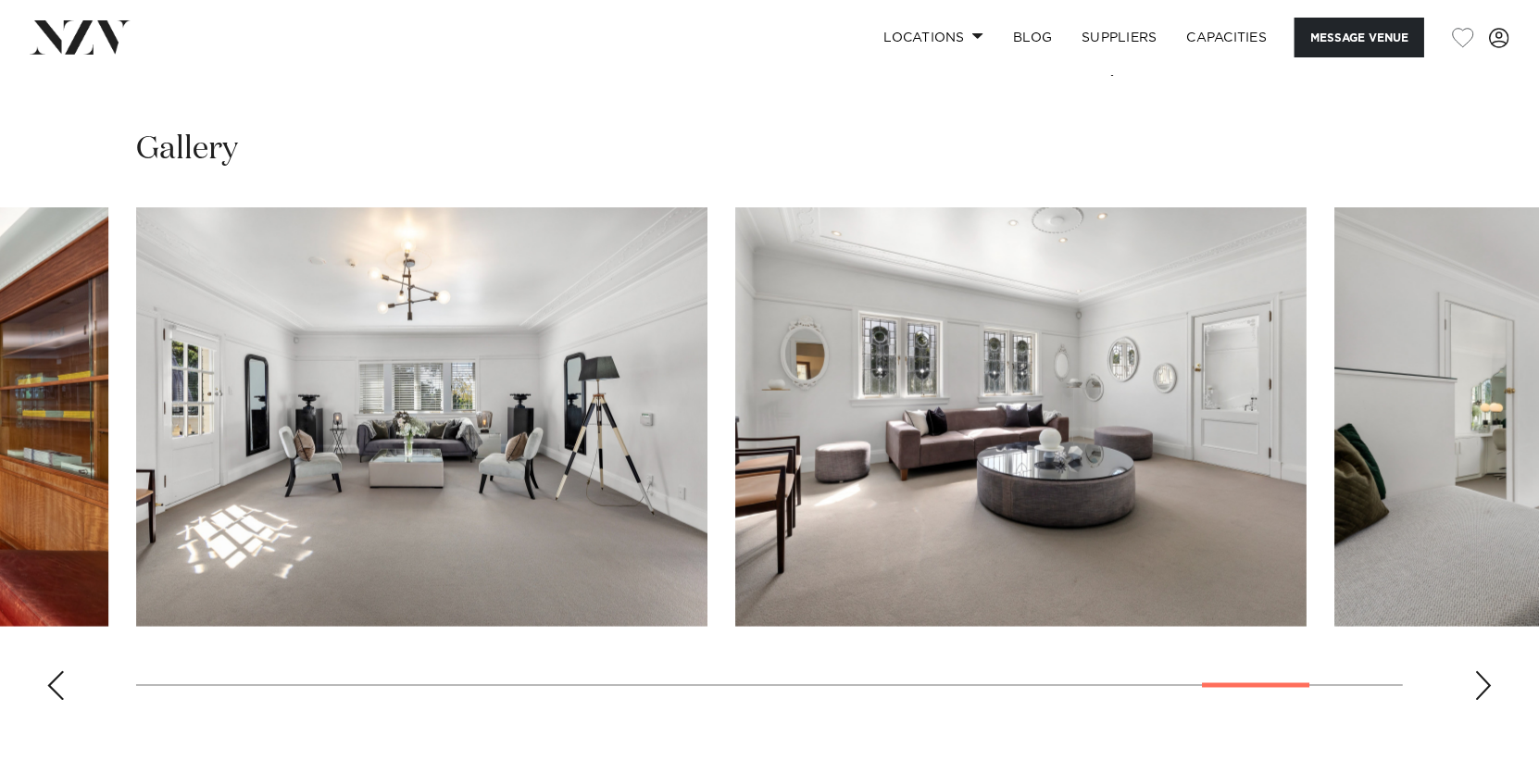
click at [1486, 680] on div "Next slide" at bounding box center [1483, 686] width 19 height 30
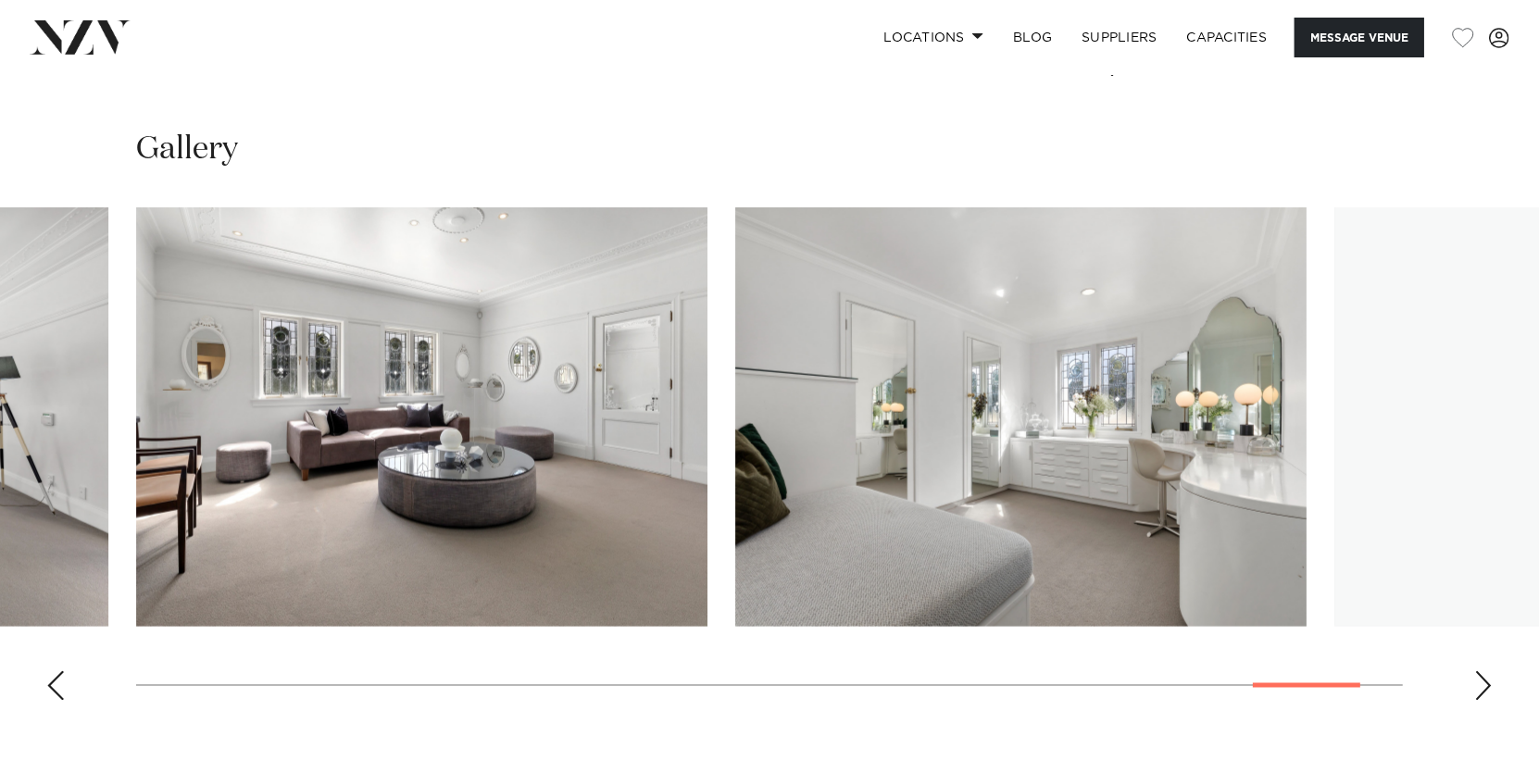
click at [1337, 129] on div "Gallery" at bounding box center [769, 150] width 1266 height 42
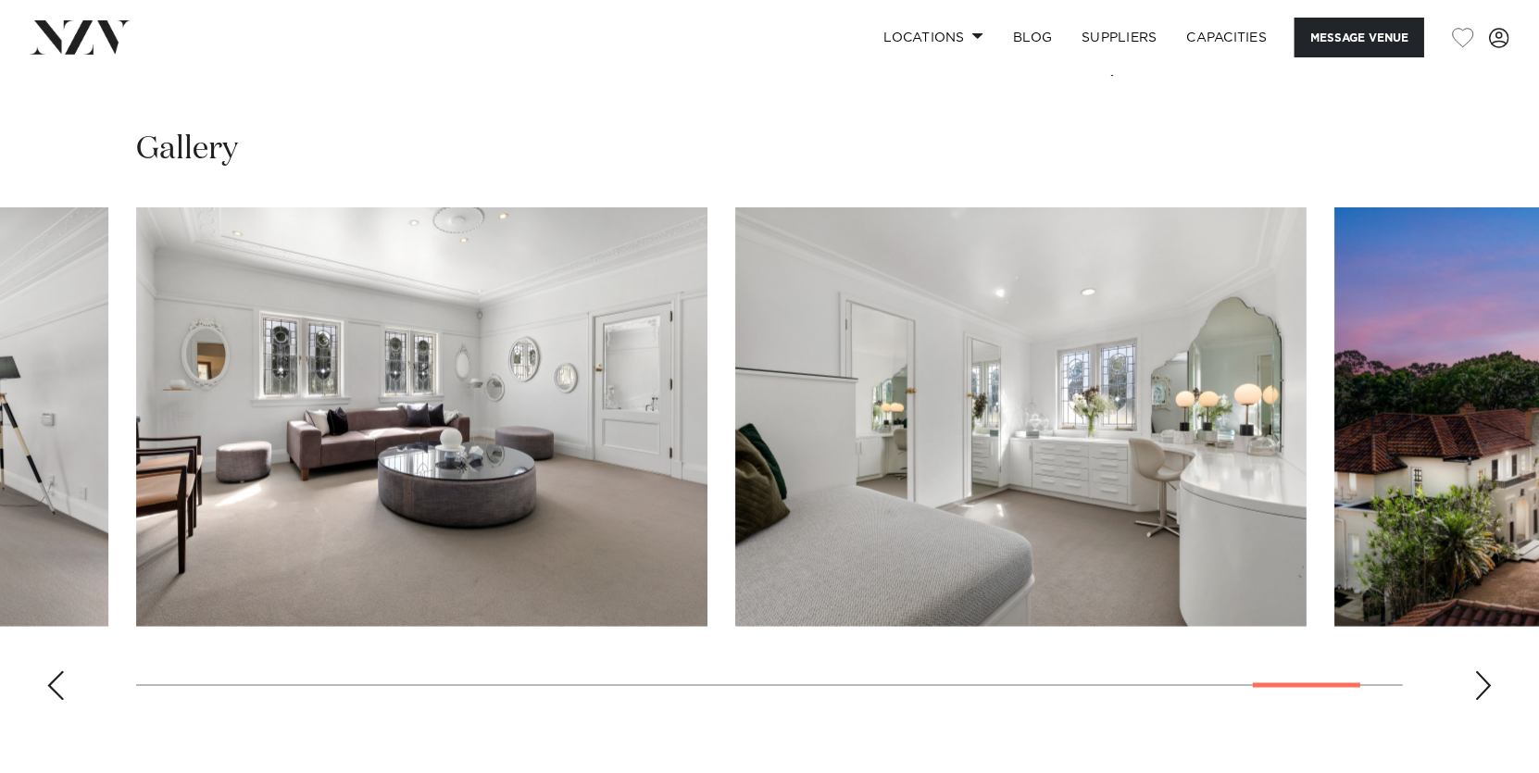
click at [1484, 684] on div "Next slide" at bounding box center [1483, 686] width 19 height 30
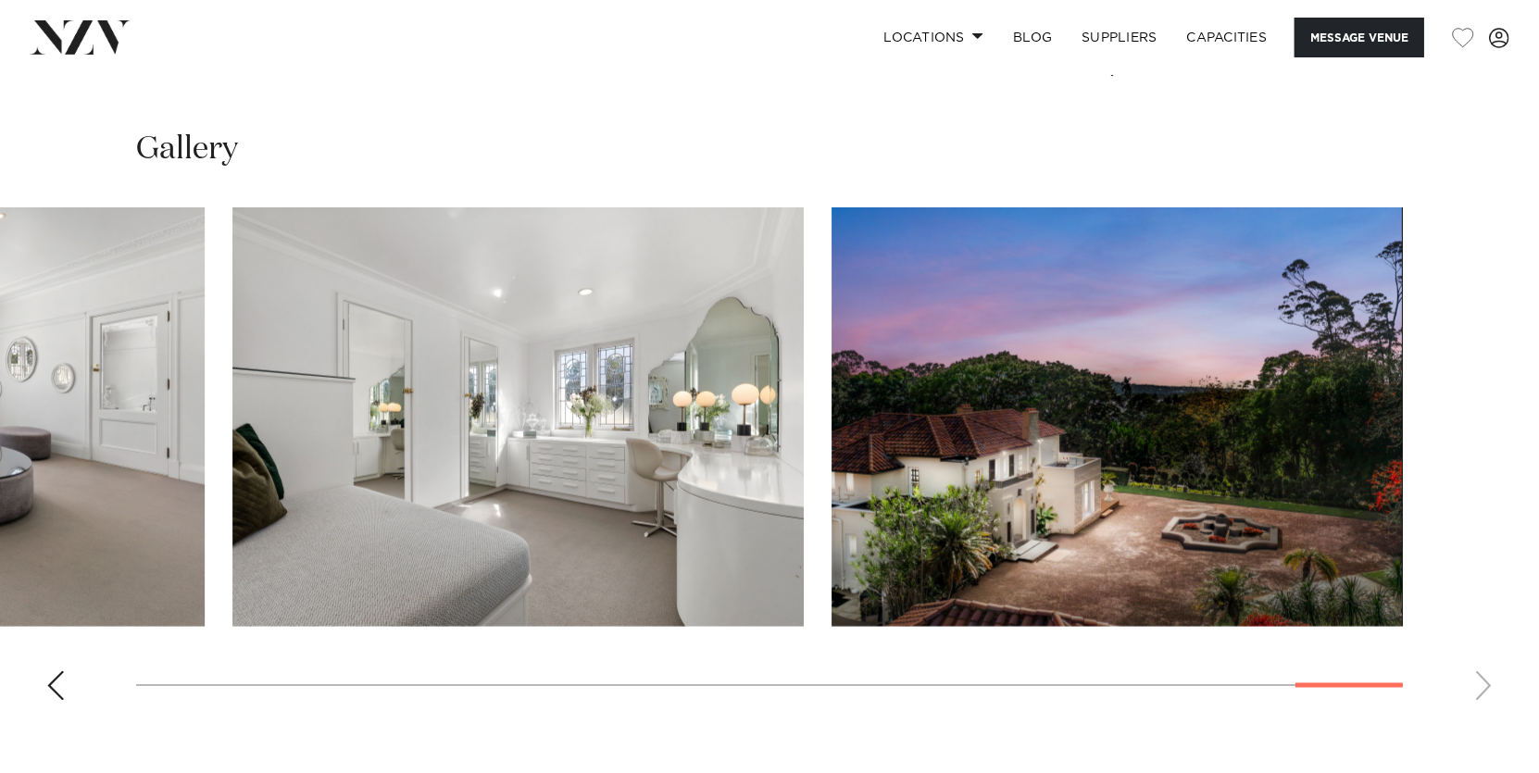
click at [1483, 686] on swiper-container at bounding box center [769, 461] width 1539 height 508
click at [607, 56] on div "Locations Auckland Wellington Christchurch Queenstown Hamilton Northland Bay of…" at bounding box center [991, 38] width 1036 height 40
click at [1117, 38] on link "SUPPLIERS" at bounding box center [1119, 38] width 105 height 40
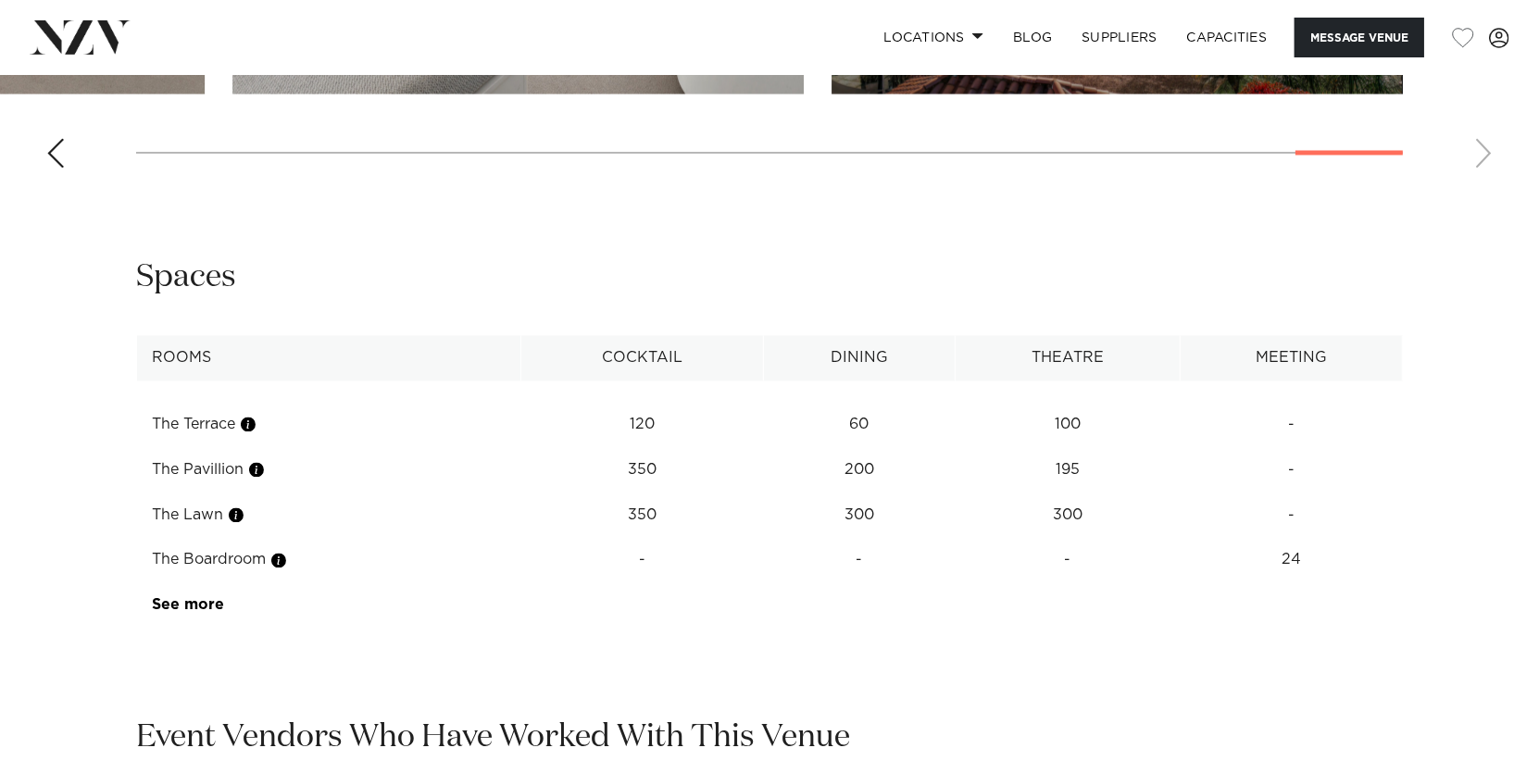
scroll to position [2685, 0]
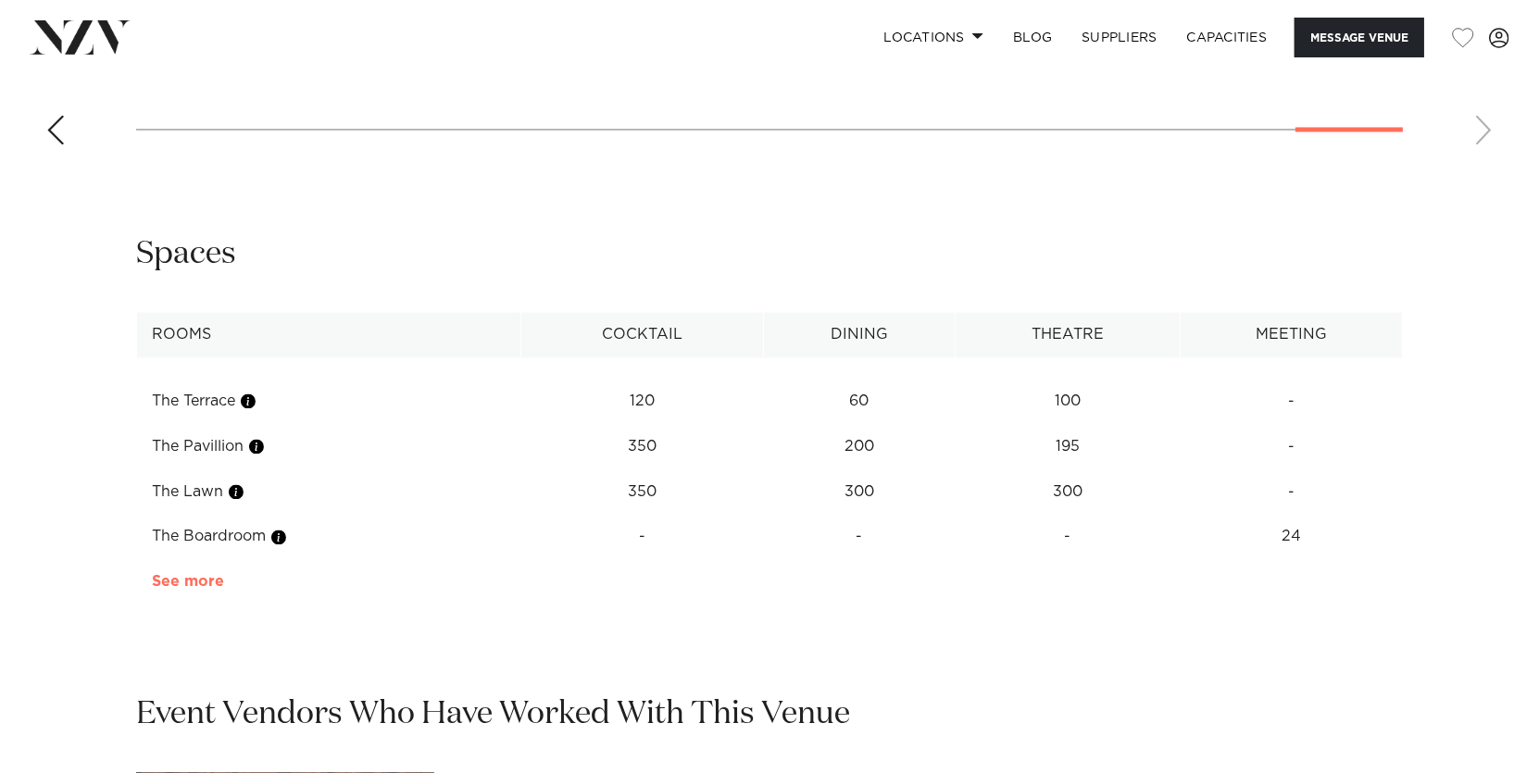
click at [182, 580] on link "See more" at bounding box center [225, 582] width 144 height 15
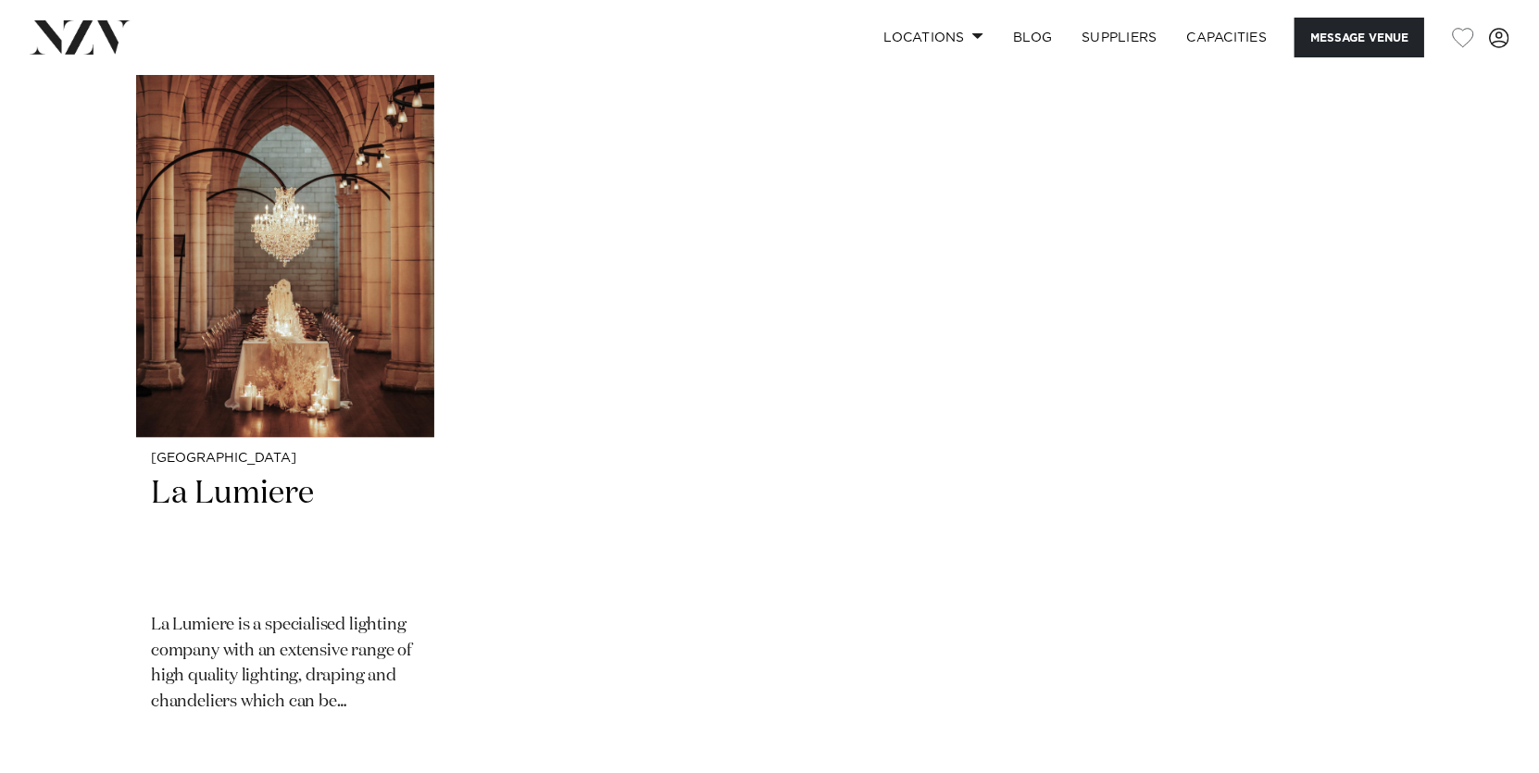
scroll to position [3162, 0]
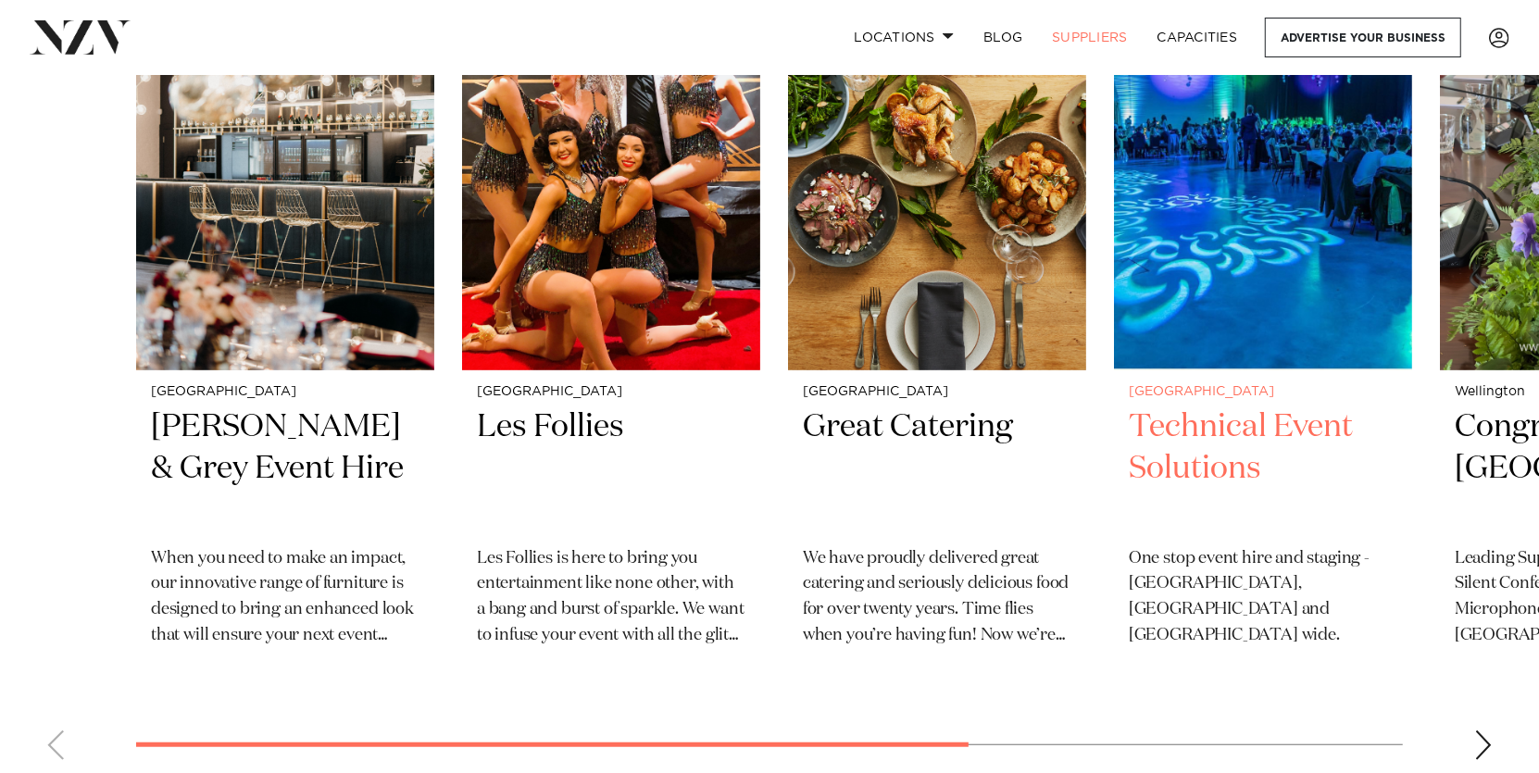
scroll to position [833, 0]
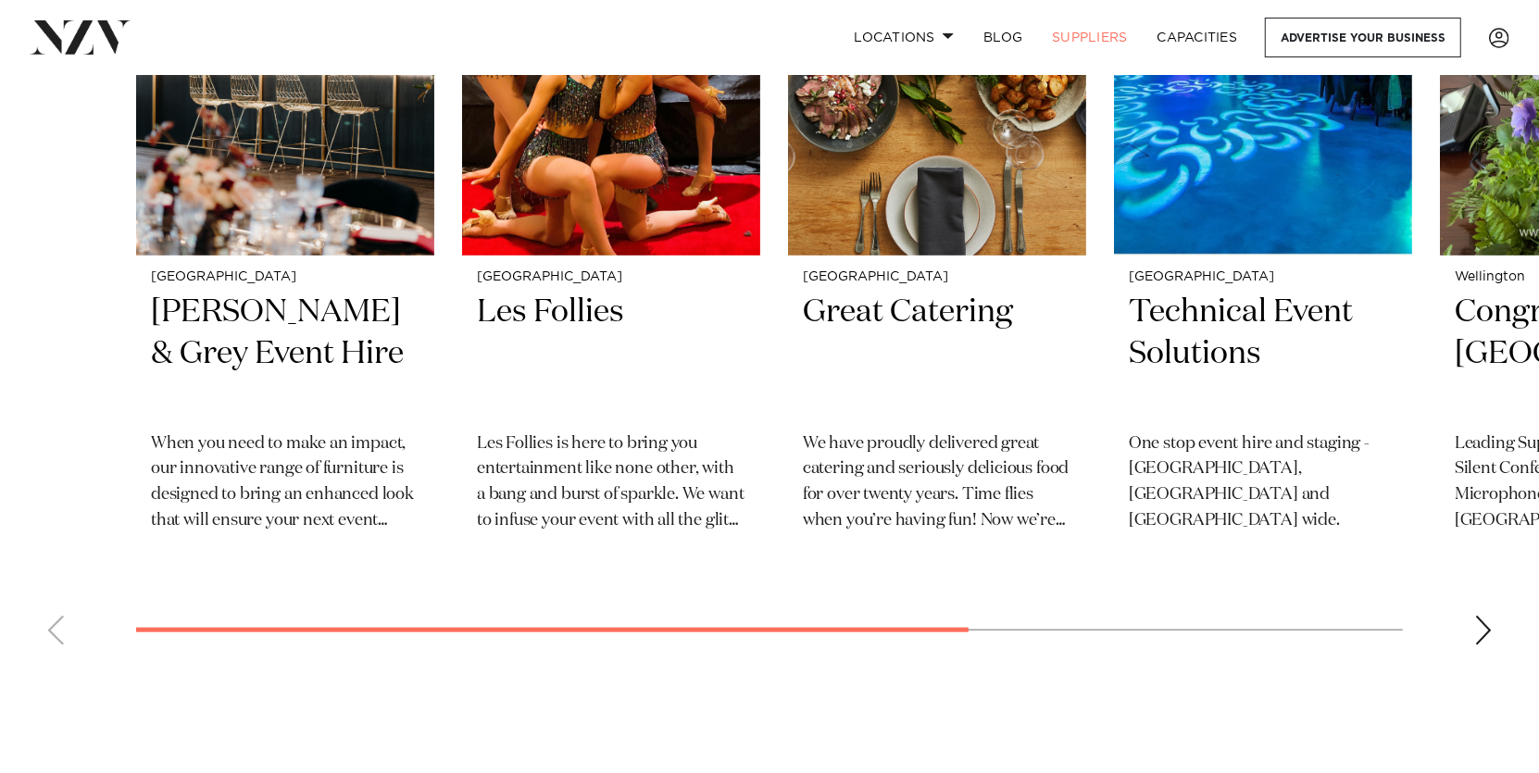
click at [1482, 628] on div "Next slide" at bounding box center [1483, 631] width 19 height 30
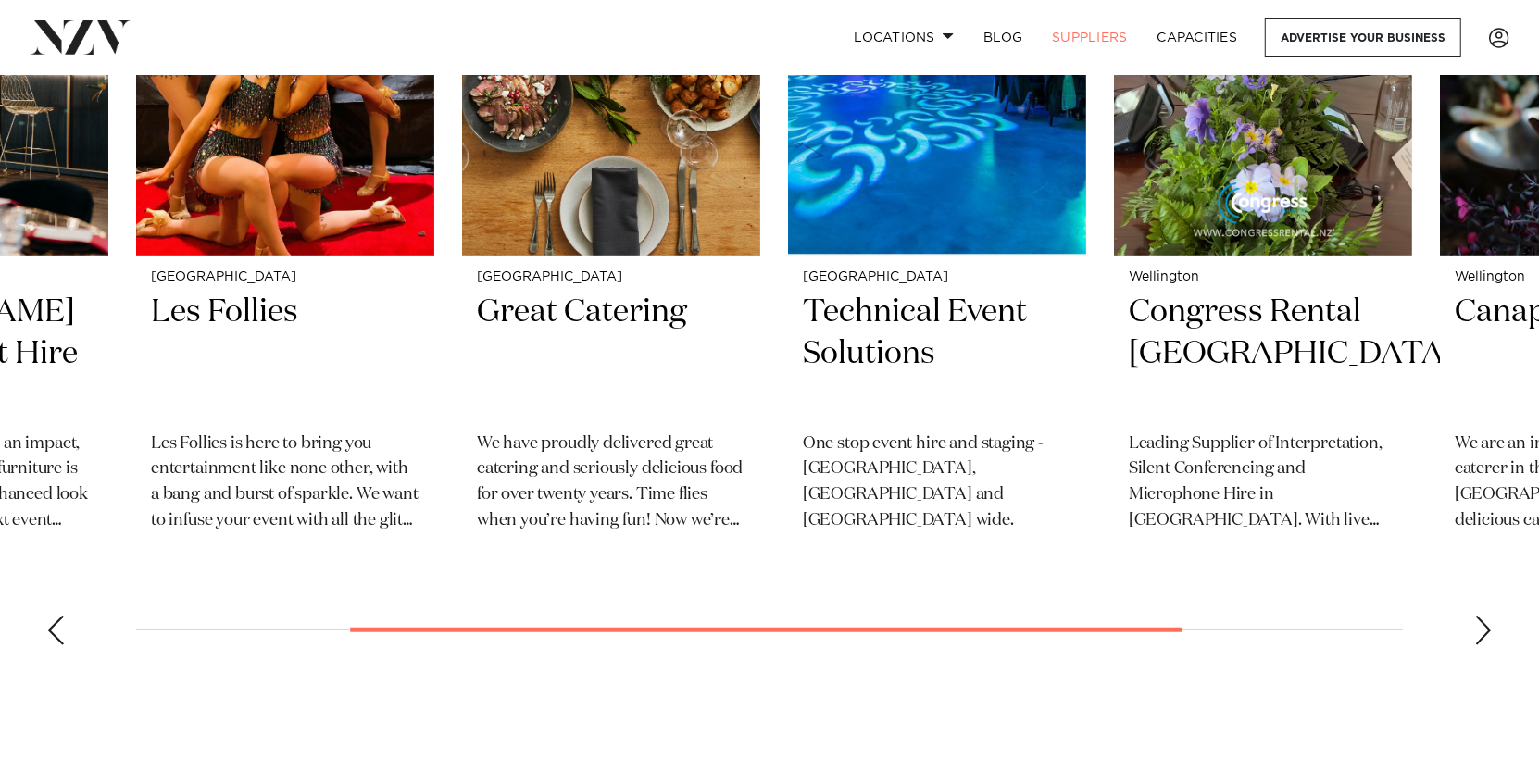
click at [1482, 628] on div "Next slide" at bounding box center [1483, 631] width 19 height 30
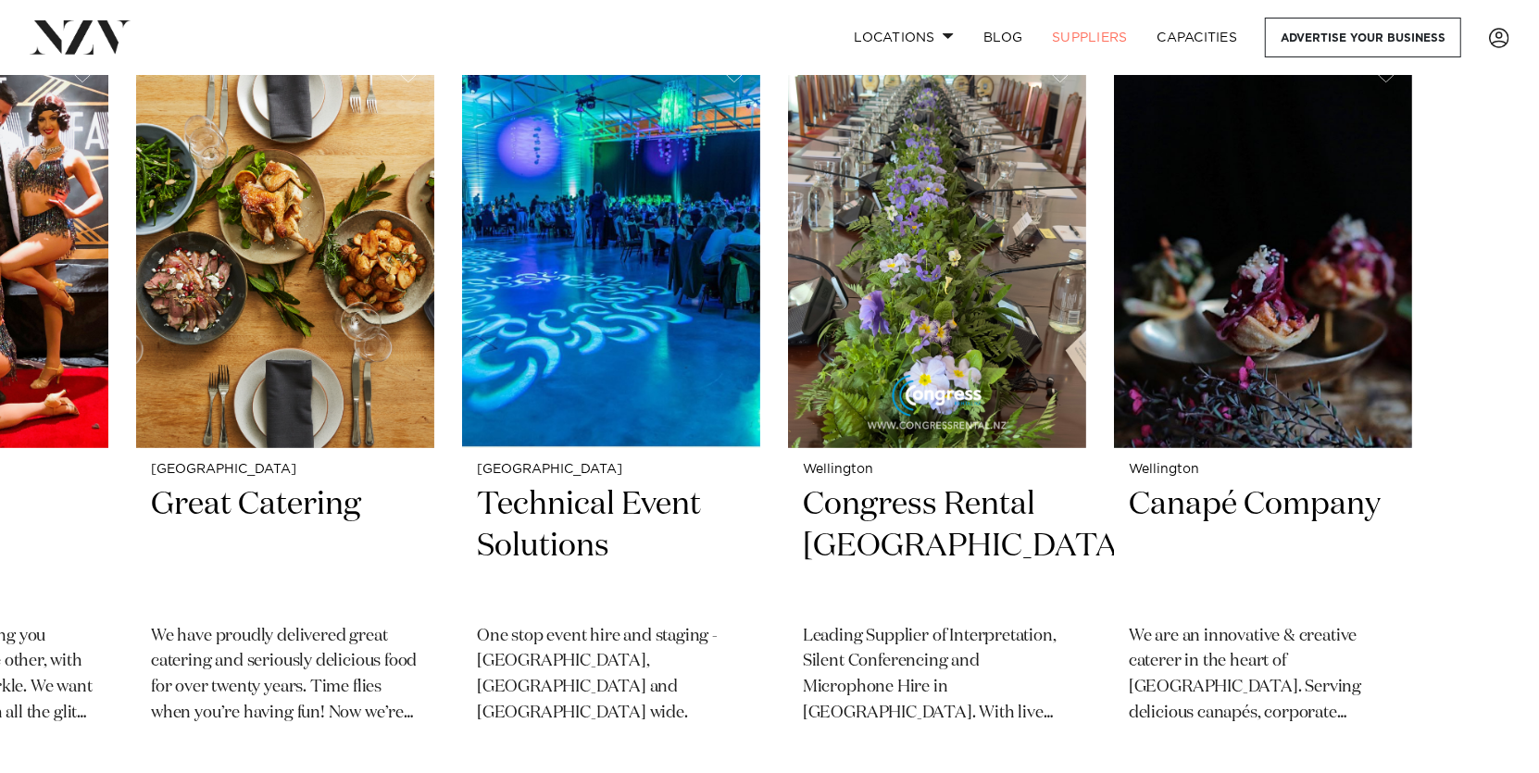
scroll to position [648, 0]
